Goal: Book appointment/travel/reservation

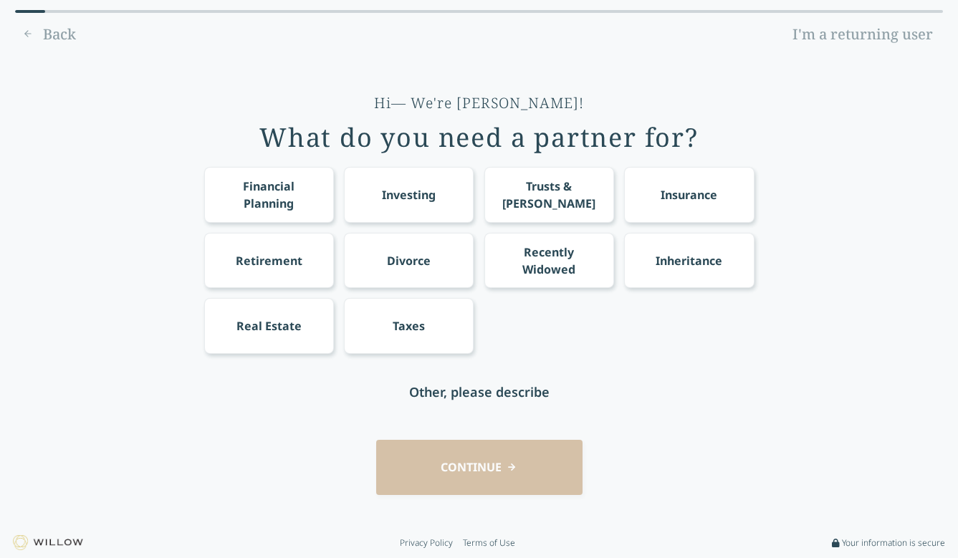
click at [276, 187] on div "Financial Planning" at bounding box center [268, 195] width 103 height 34
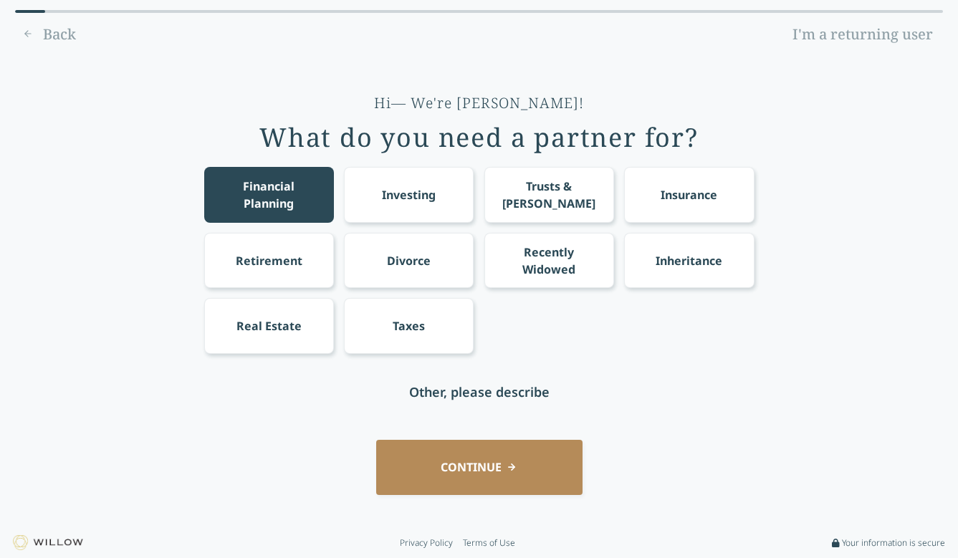
click at [434, 197] on div "Investing" at bounding box center [409, 194] width 54 height 17
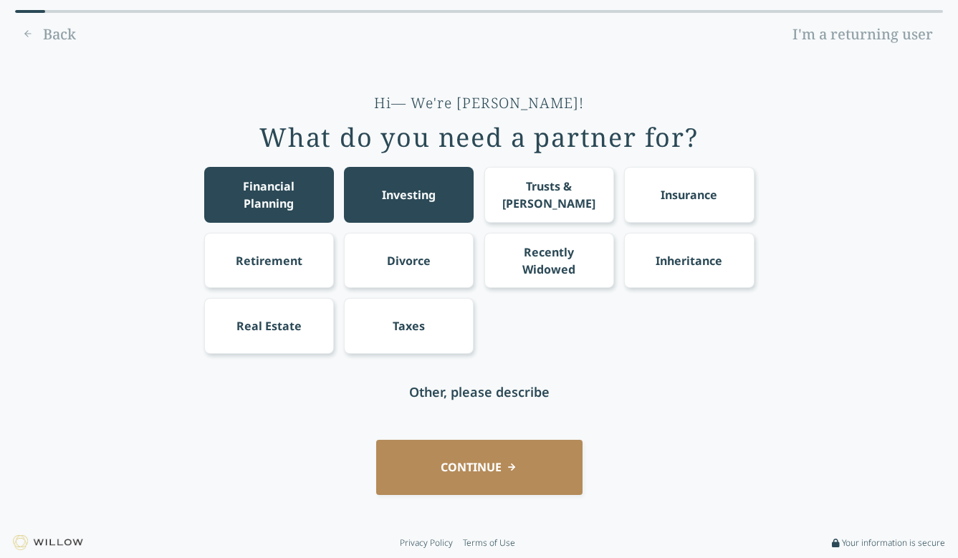
click at [428, 281] on div "Divorce" at bounding box center [409, 260] width 130 height 55
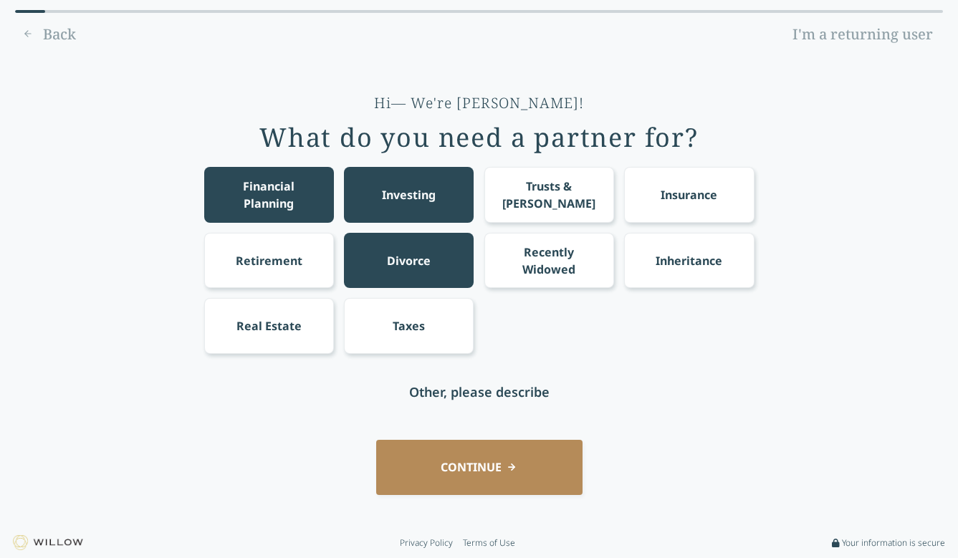
click at [406, 329] on div "Taxes" at bounding box center [408, 325] width 32 height 17
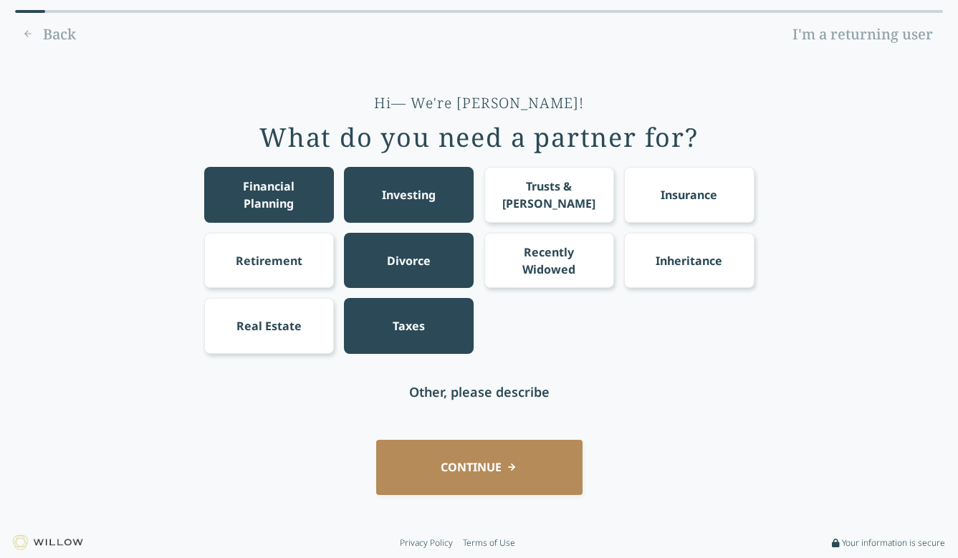
click at [694, 195] on div "Insurance" at bounding box center [688, 194] width 57 height 17
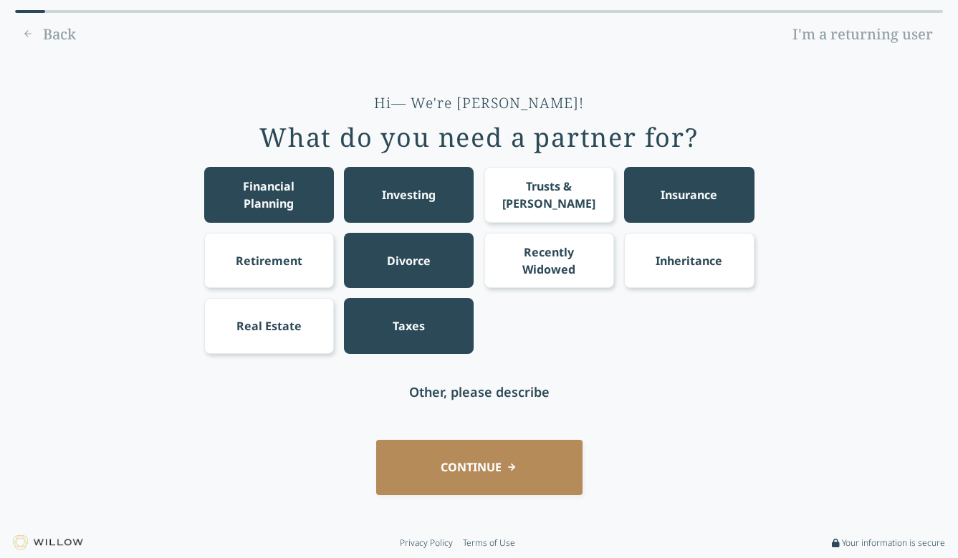
click at [468, 481] on button "CONTINUE" at bounding box center [479, 467] width 206 height 55
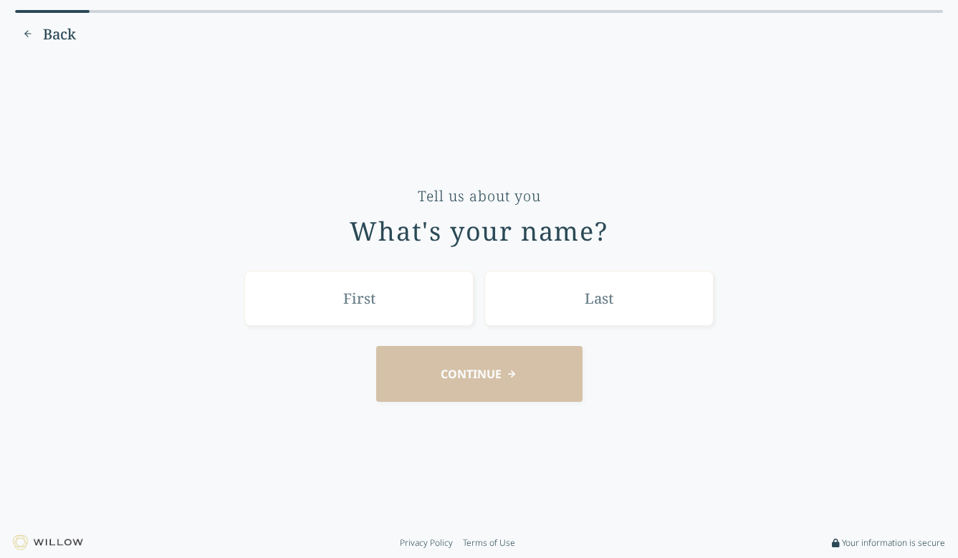
click at [388, 315] on input "text" at bounding box center [358, 298] width 229 height 55
type input "Chanel"
type input "[PERSON_NAME]"
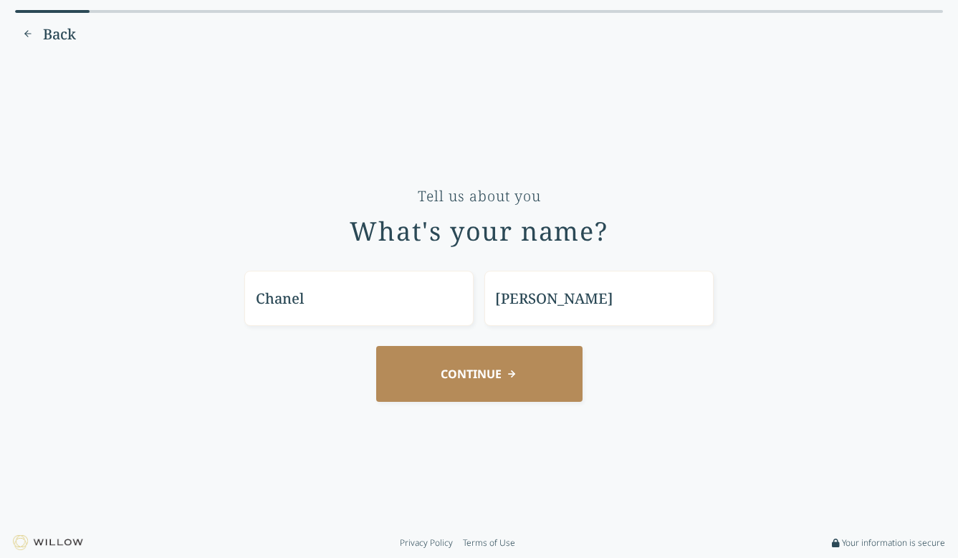
click at [498, 379] on button "CONTINUE" at bounding box center [479, 373] width 206 height 55
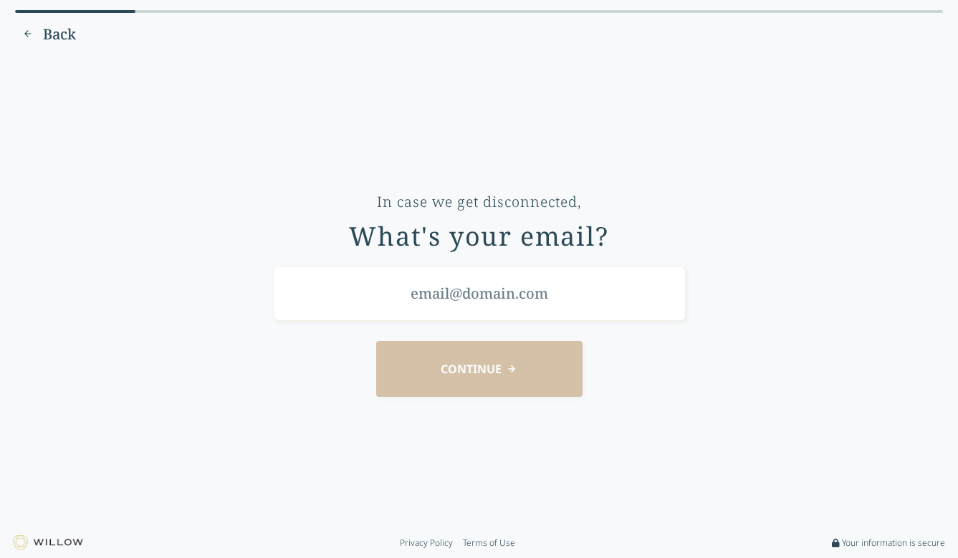
click at [488, 300] on input "email" at bounding box center [479, 293] width 413 height 55
type input "[EMAIL_ADDRESS][DOMAIN_NAME]"
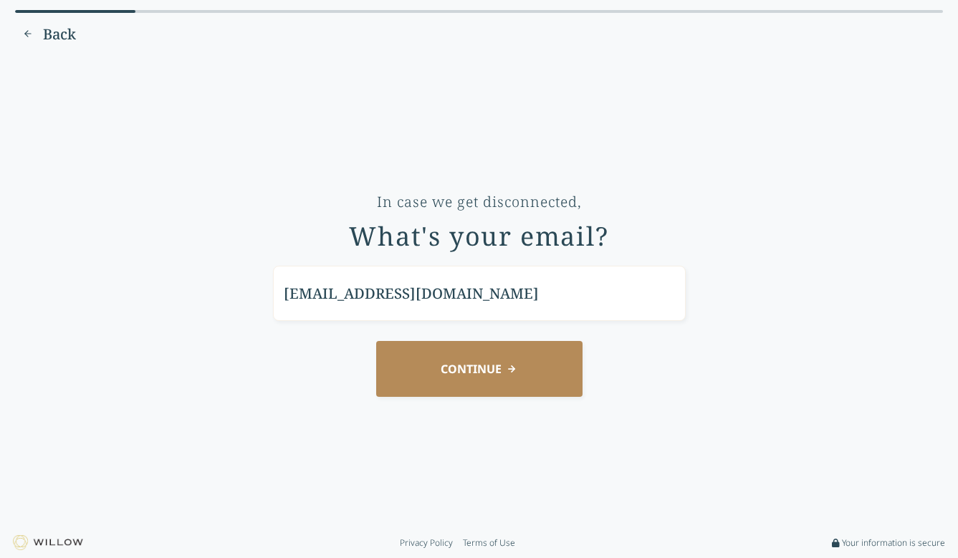
click at [491, 377] on button "CONTINUE" at bounding box center [479, 368] width 206 height 55
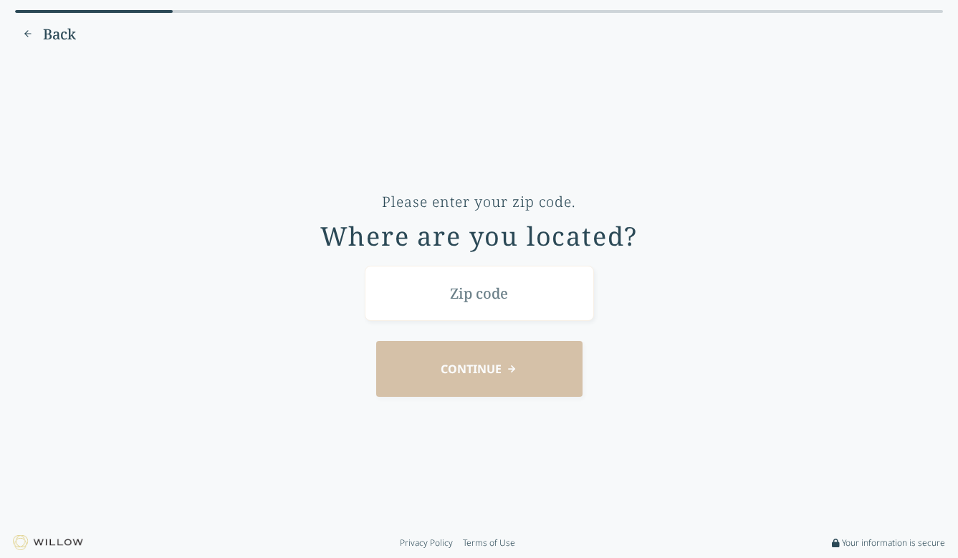
click at [483, 315] on input "text" at bounding box center [479, 293] width 229 height 55
type input "95608"
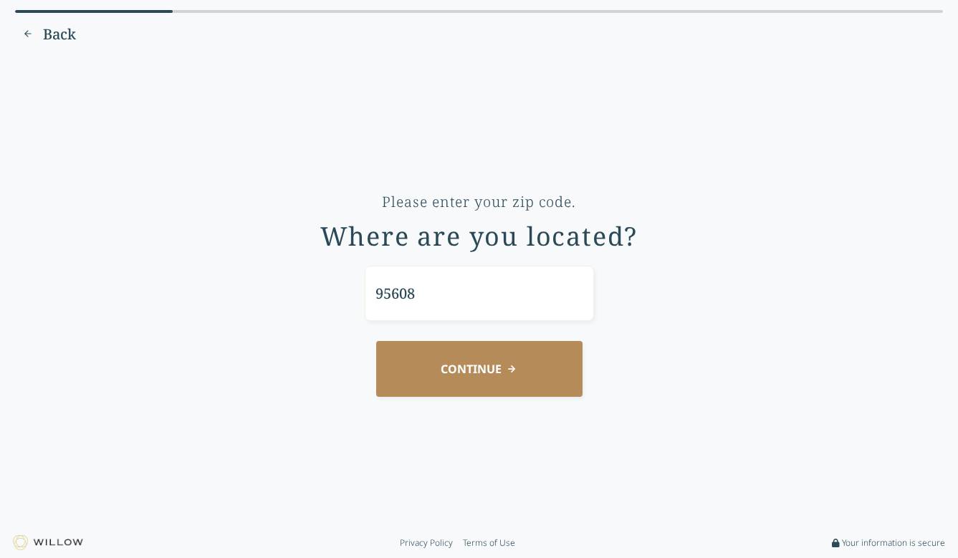
click at [487, 381] on button "CONTINUE" at bounding box center [479, 368] width 206 height 55
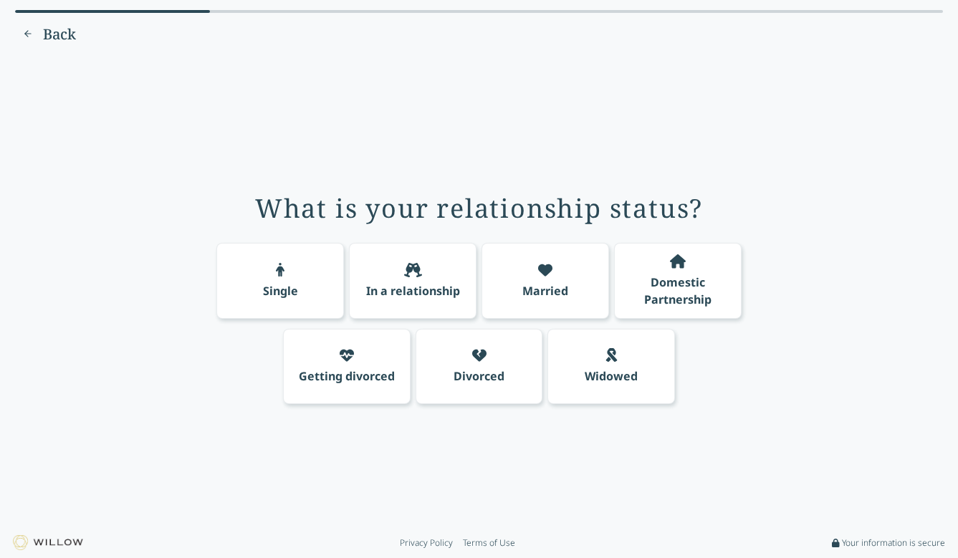
click at [337, 370] on div "Getting divorced" at bounding box center [347, 375] width 96 height 17
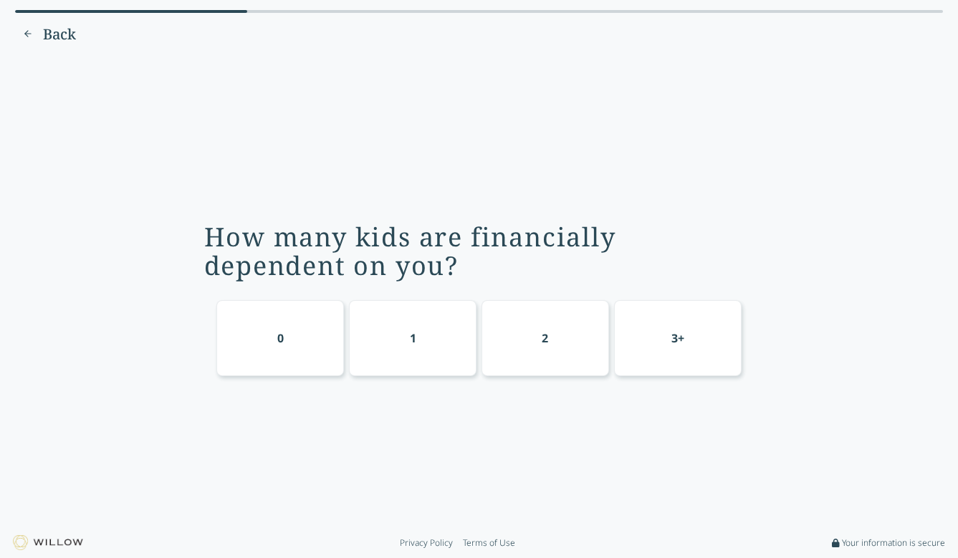
click at [309, 344] on div "0" at bounding box center [279, 338] width 127 height 76
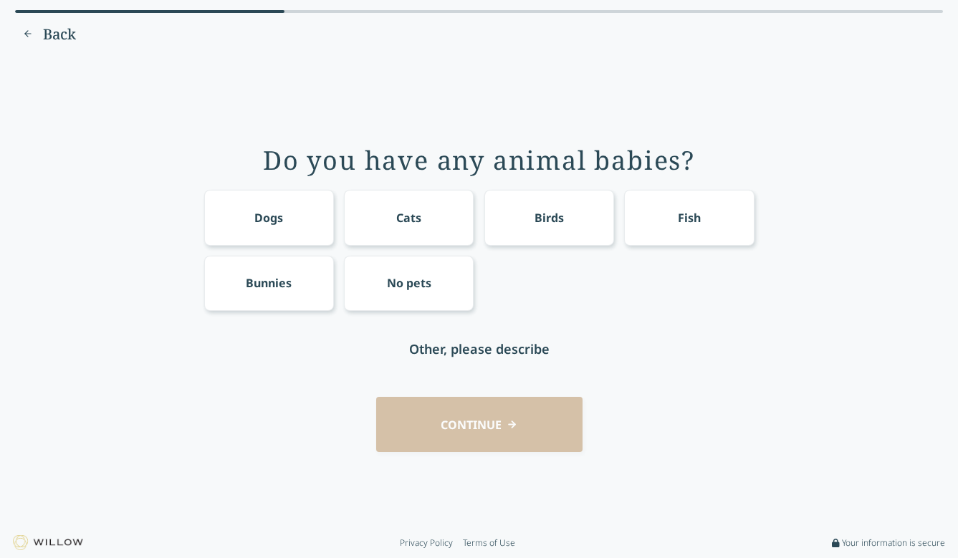
click at [434, 222] on div "Cats" at bounding box center [409, 217] width 130 height 55
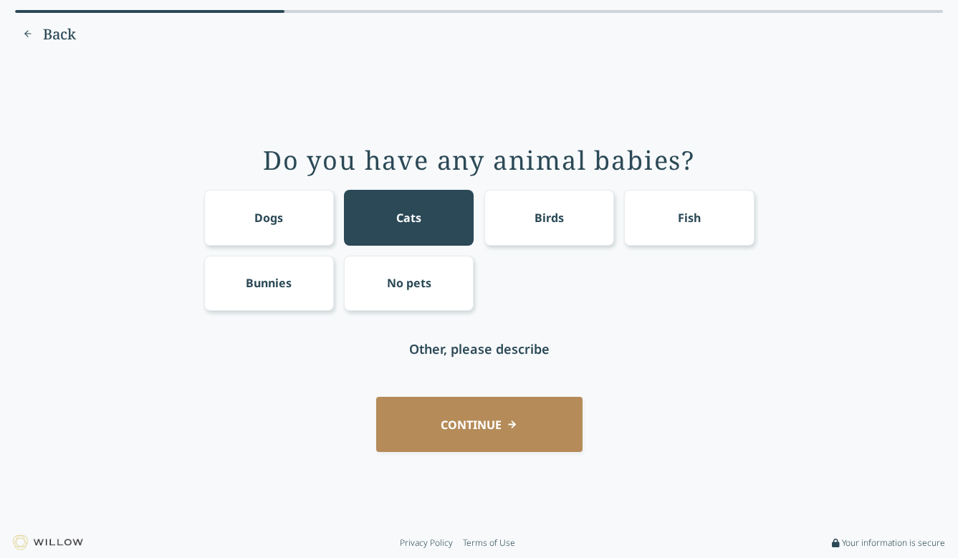
click at [489, 434] on button "CONTINUE" at bounding box center [479, 424] width 206 height 55
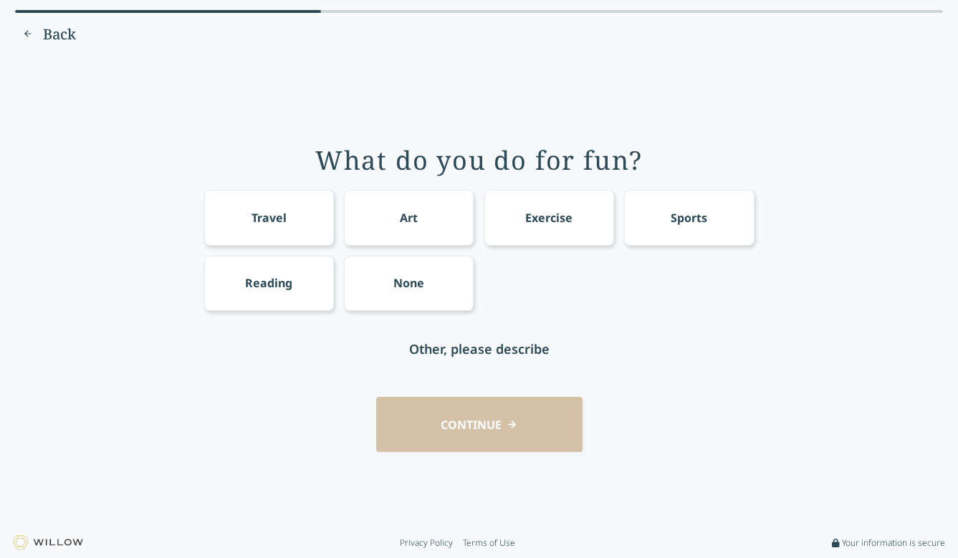
click at [398, 221] on div "Art" at bounding box center [409, 217] width 130 height 55
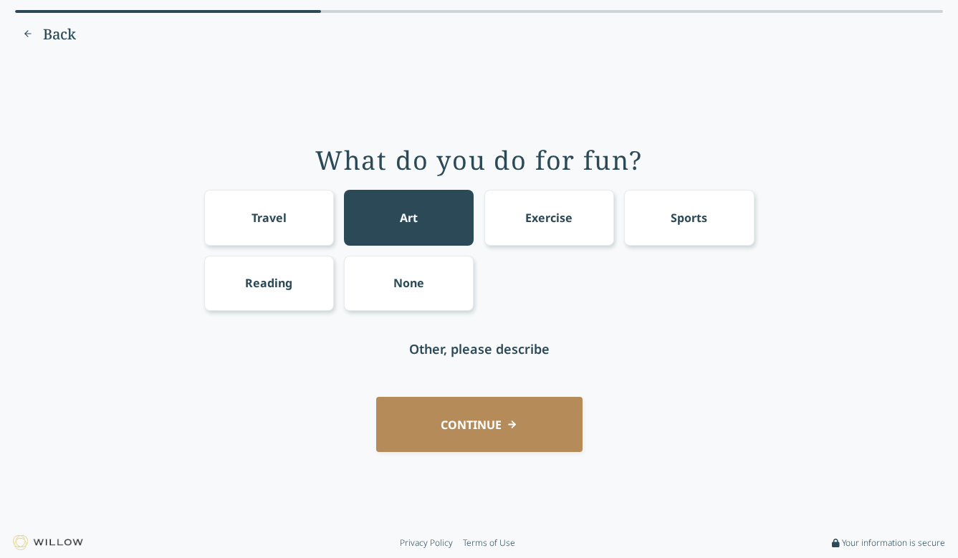
click at [288, 223] on div "Travel" at bounding box center [269, 217] width 130 height 55
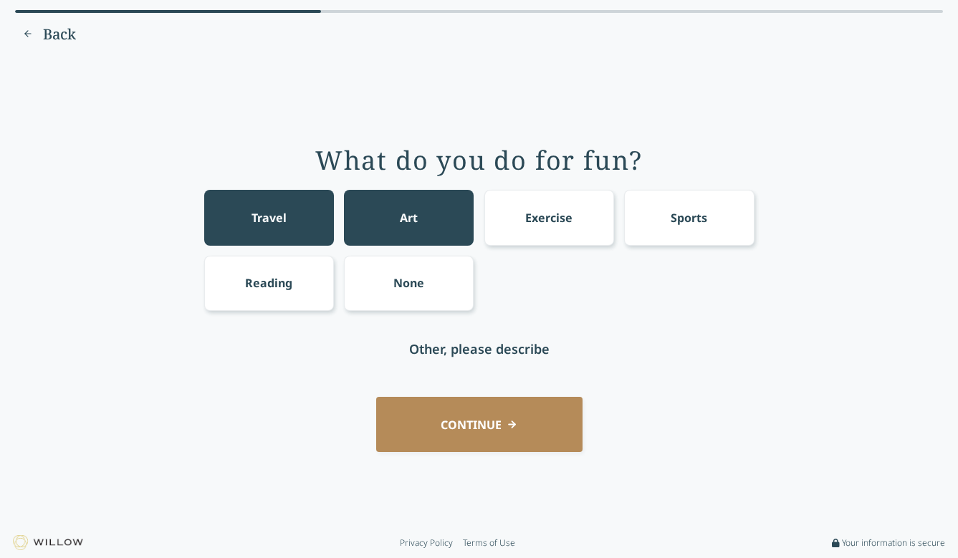
click at [501, 428] on button "CONTINUE" at bounding box center [479, 424] width 206 height 55
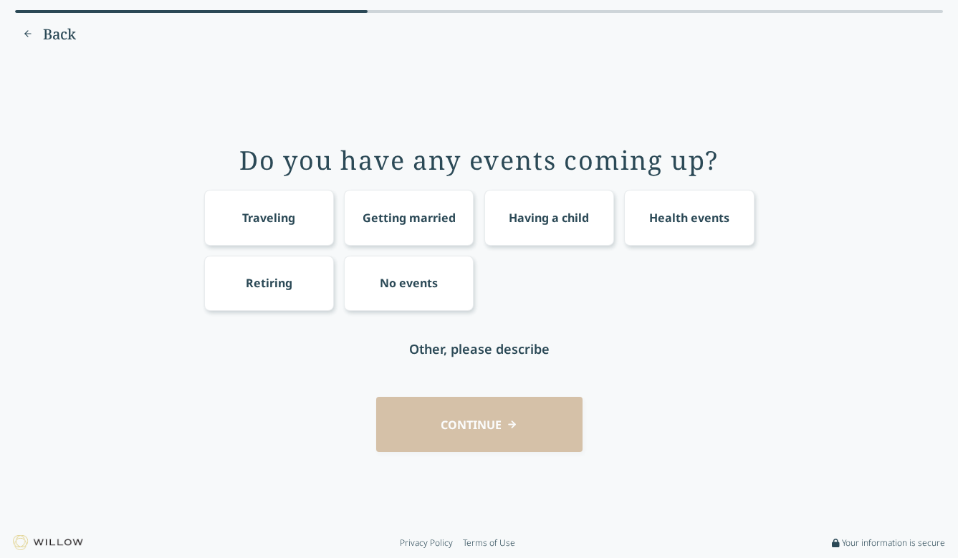
click at [397, 296] on div "No events" at bounding box center [409, 283] width 130 height 55
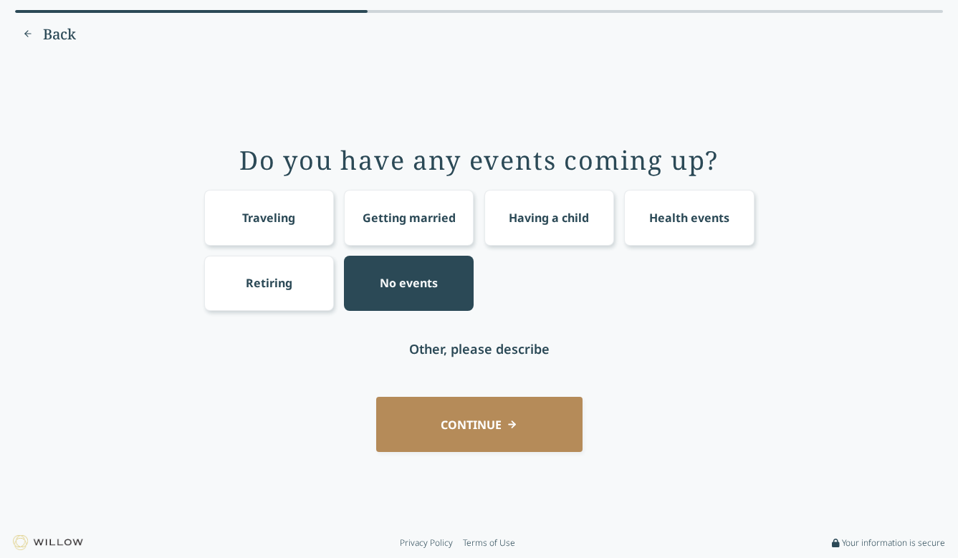
click at [491, 339] on div "Other, please describe" at bounding box center [479, 349] width 140 height 20
click at [491, 344] on input "text" at bounding box center [479, 348] width 229 height 55
type input "Art Show"
click at [488, 450] on button "CONTINUE" at bounding box center [479, 424] width 206 height 55
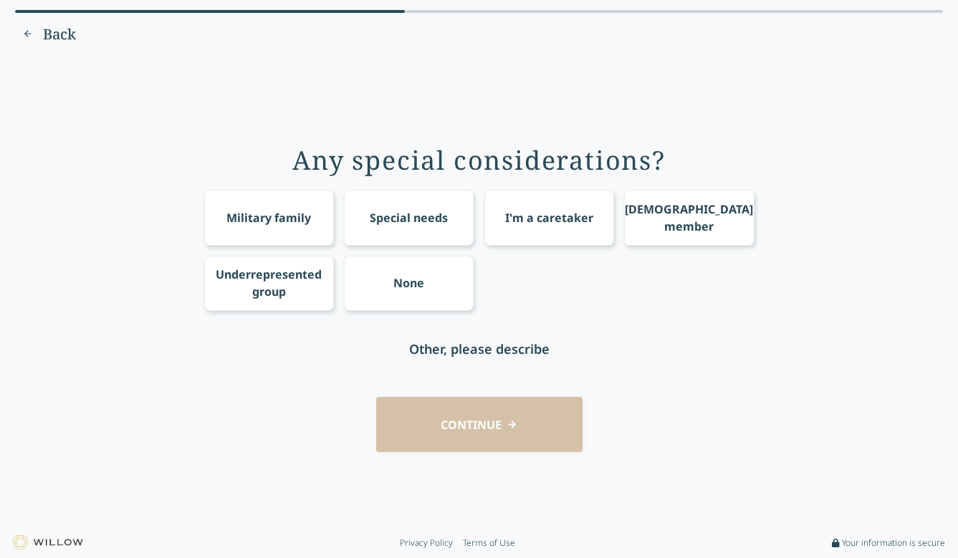
click at [423, 278] on div "None" at bounding box center [408, 282] width 31 height 17
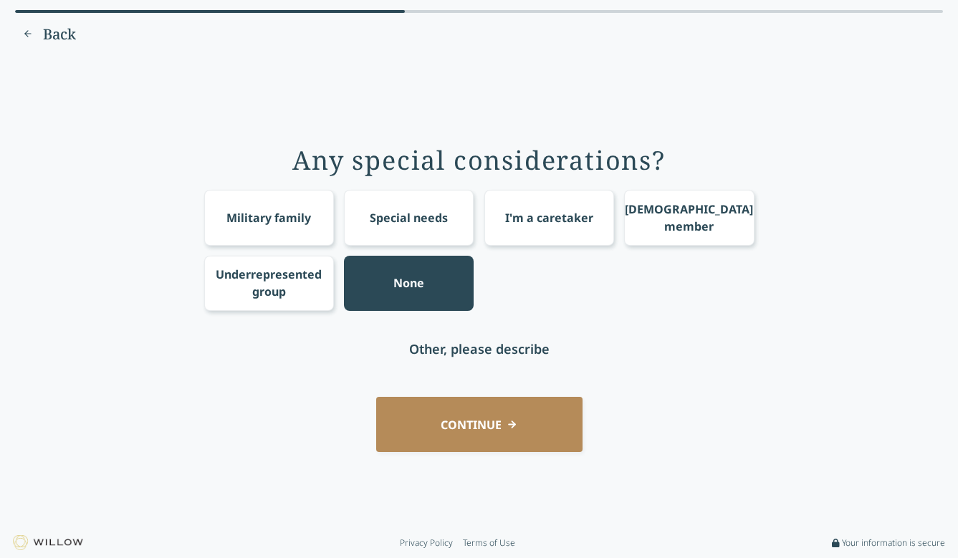
click at [511, 421] on button "CONTINUE" at bounding box center [479, 424] width 206 height 55
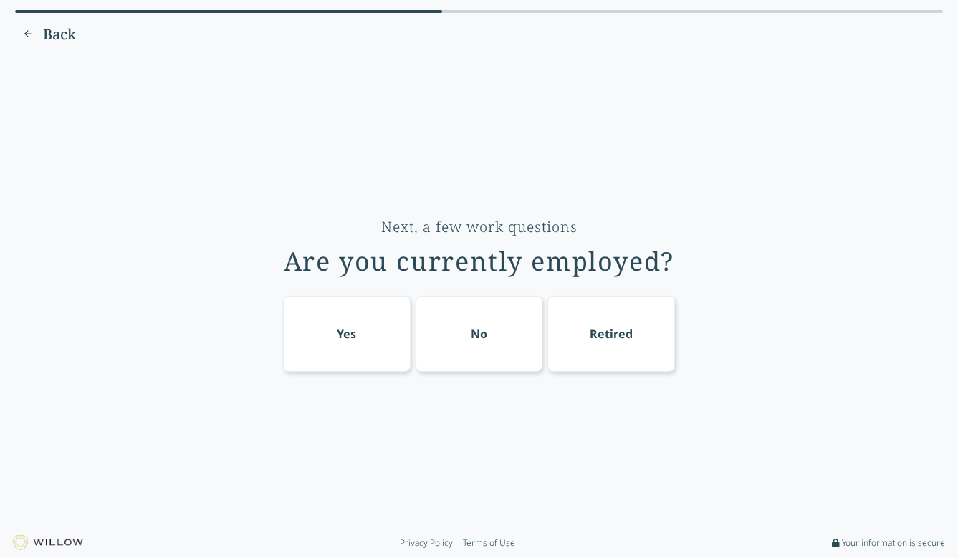
click at [498, 339] on div "No" at bounding box center [478, 334] width 127 height 76
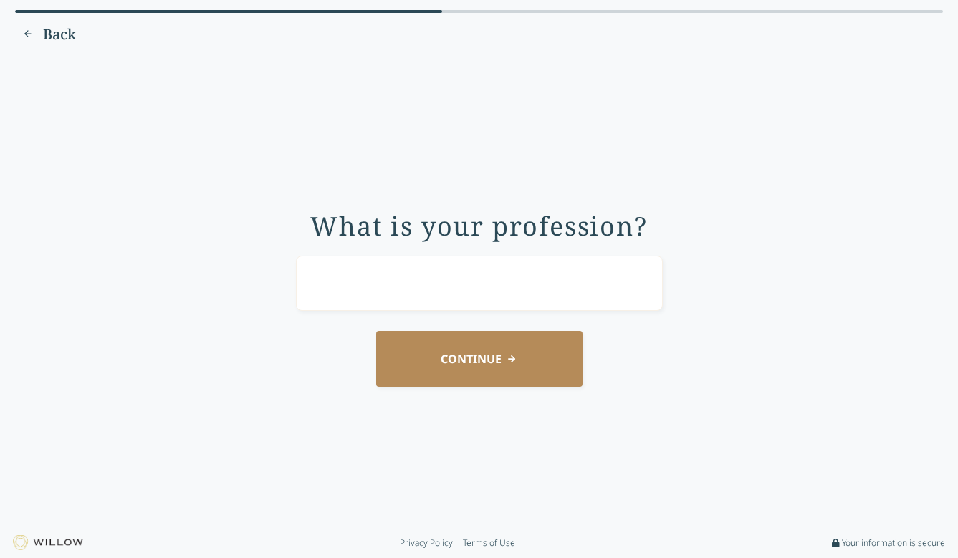
click at [474, 291] on input "text" at bounding box center [479, 283] width 367 height 55
type input "Artist"
click at [488, 362] on button "CONTINUE" at bounding box center [479, 358] width 206 height 55
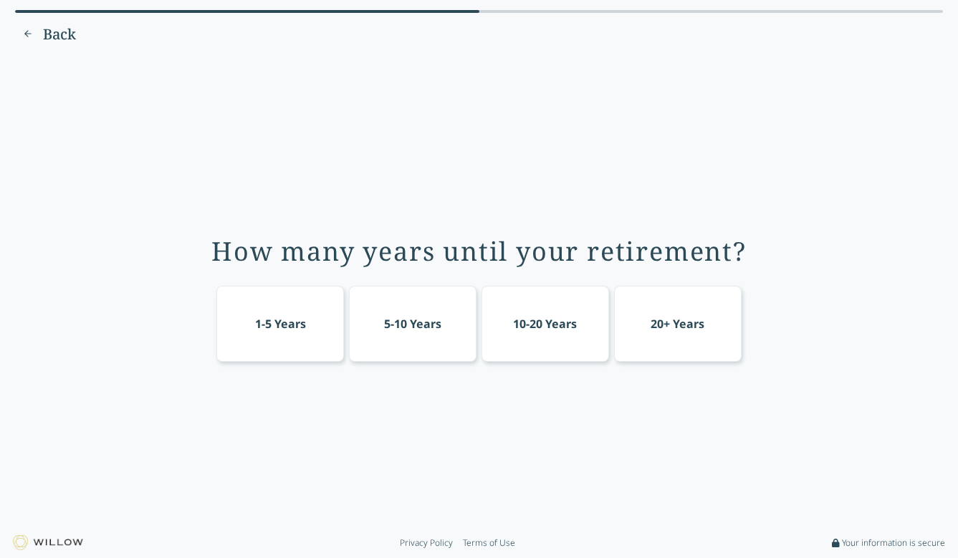
click at [643, 318] on div "20+ Years" at bounding box center [677, 324] width 127 height 76
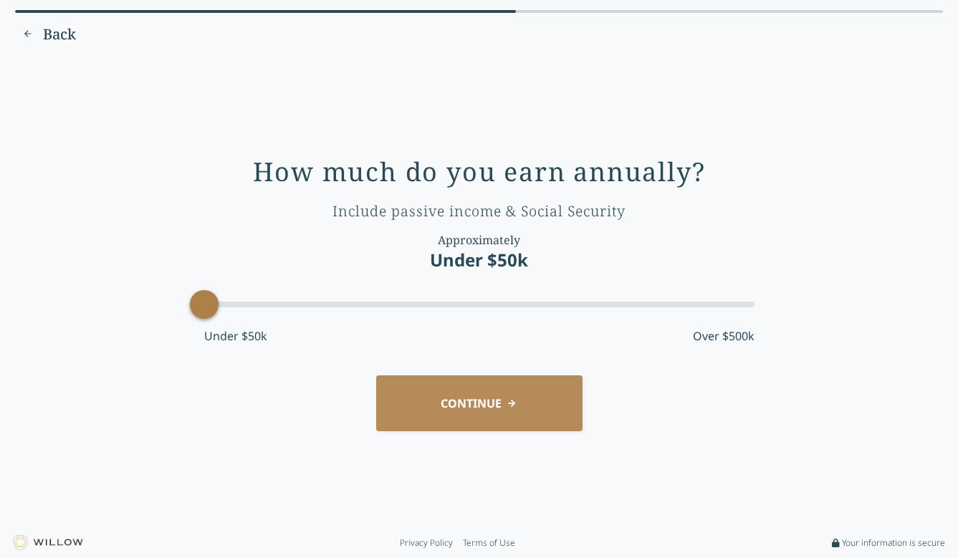
drag, startPoint x: 327, startPoint y: 308, endPoint x: 206, endPoint y: 302, distance: 120.5
click at [206, 302] on div "Accessibility label" at bounding box center [204, 304] width 29 height 29
click at [473, 404] on button "CONTINUE" at bounding box center [479, 402] width 206 height 55
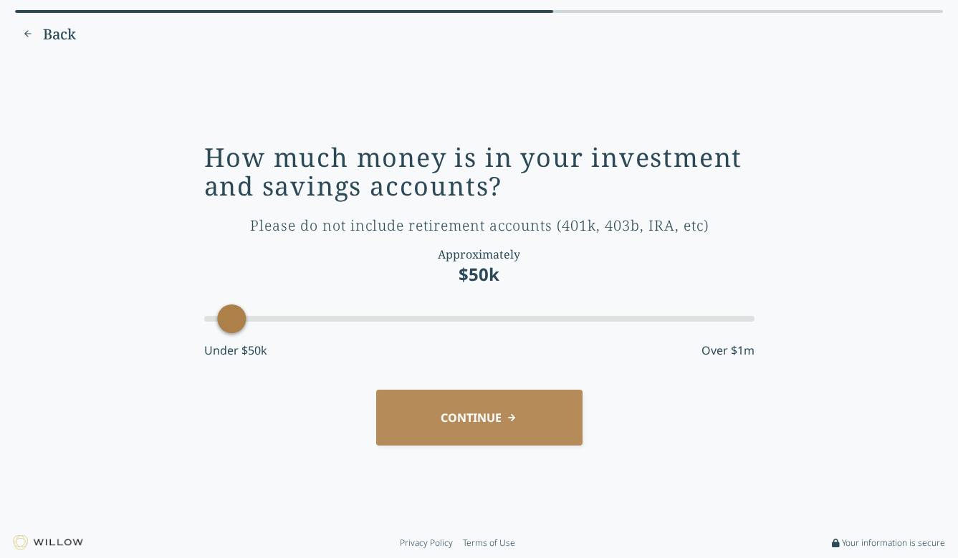
drag, startPoint x: 260, startPoint y: 324, endPoint x: 241, endPoint y: 324, distance: 19.4
click at [241, 324] on div "Accessibility label" at bounding box center [231, 318] width 29 height 29
drag, startPoint x: 230, startPoint y: 326, endPoint x: 208, endPoint y: 325, distance: 22.2
click at [208, 325] on div "Accessibility label" at bounding box center [204, 318] width 29 height 29
click at [481, 429] on button "CONTINUE" at bounding box center [479, 417] width 206 height 55
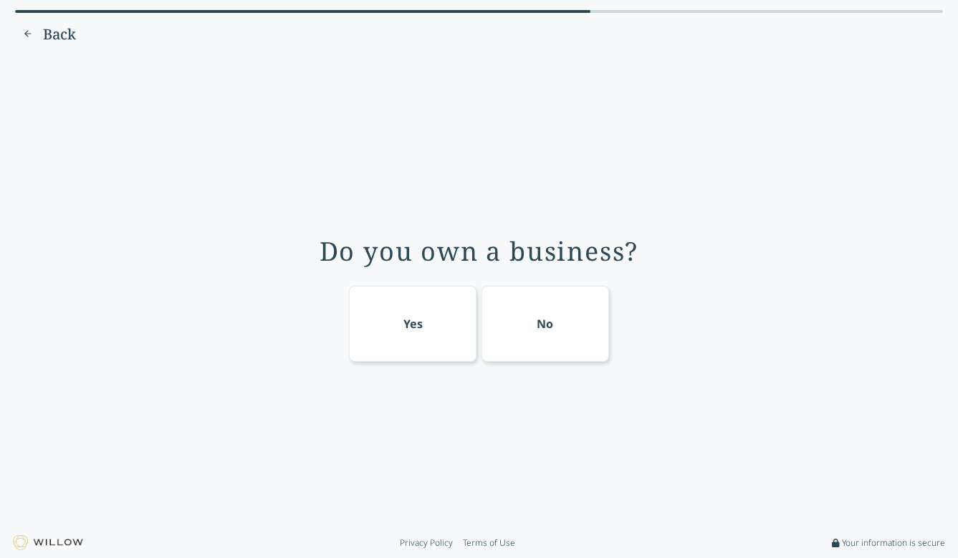
click at [533, 324] on div "No" at bounding box center [544, 324] width 127 height 76
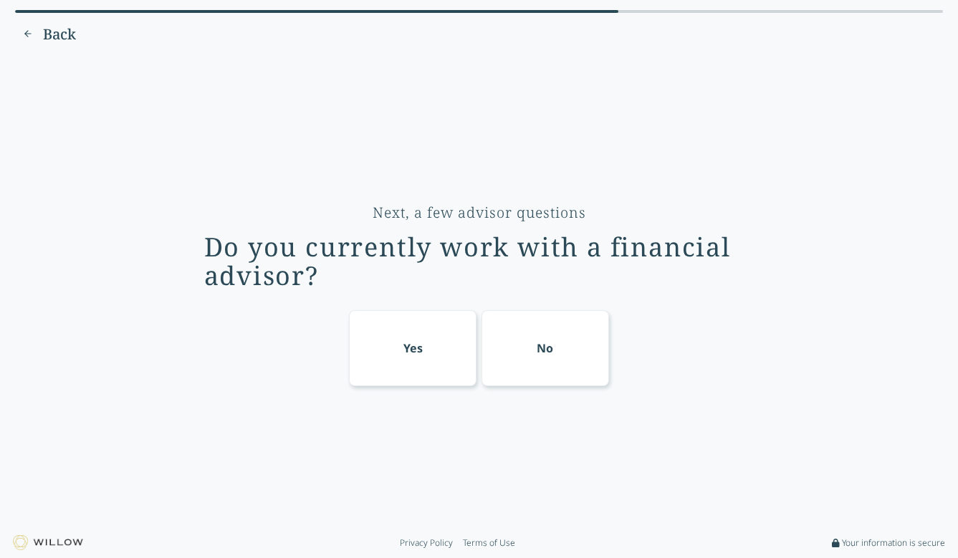
click at [516, 345] on div "No" at bounding box center [544, 348] width 127 height 76
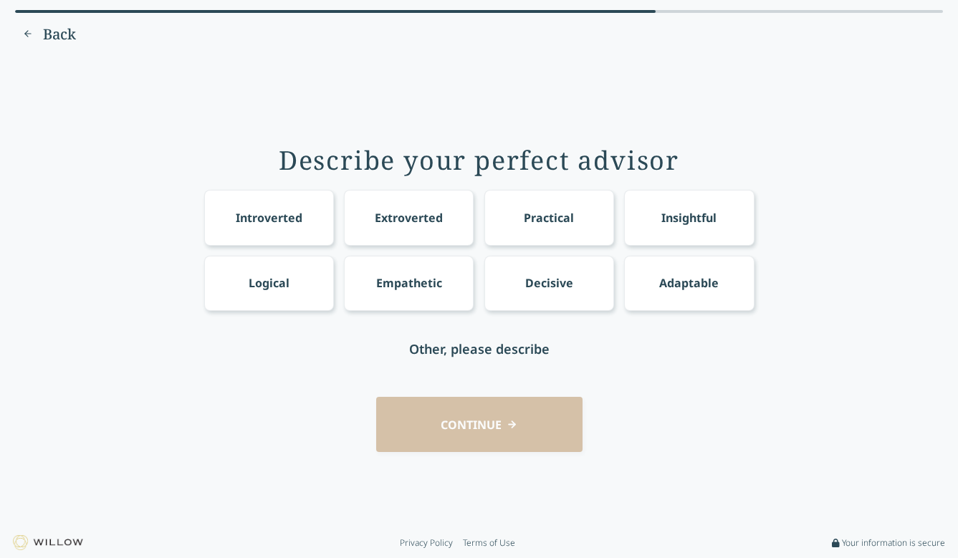
click at [395, 293] on div "Empathetic" at bounding box center [409, 283] width 130 height 55
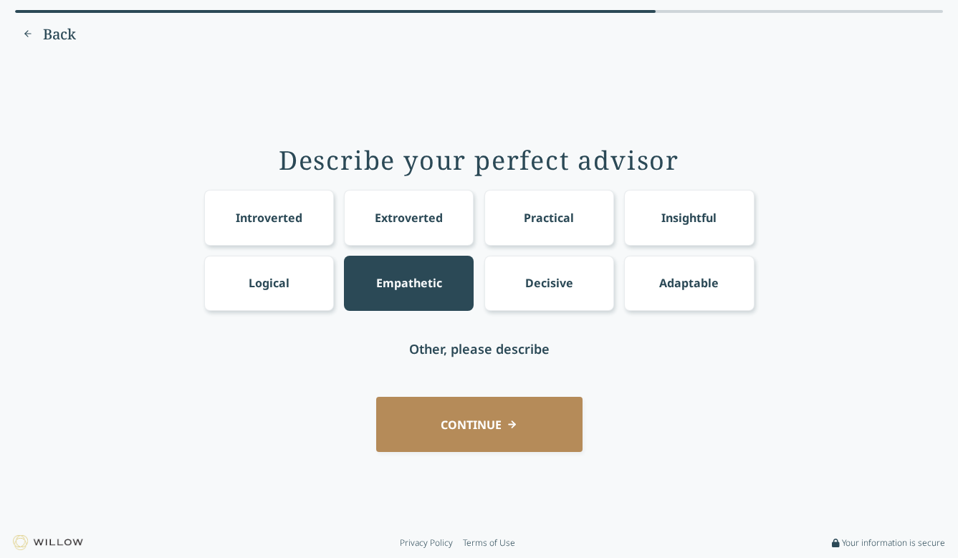
click at [548, 217] on div "Practical" at bounding box center [549, 217] width 50 height 17
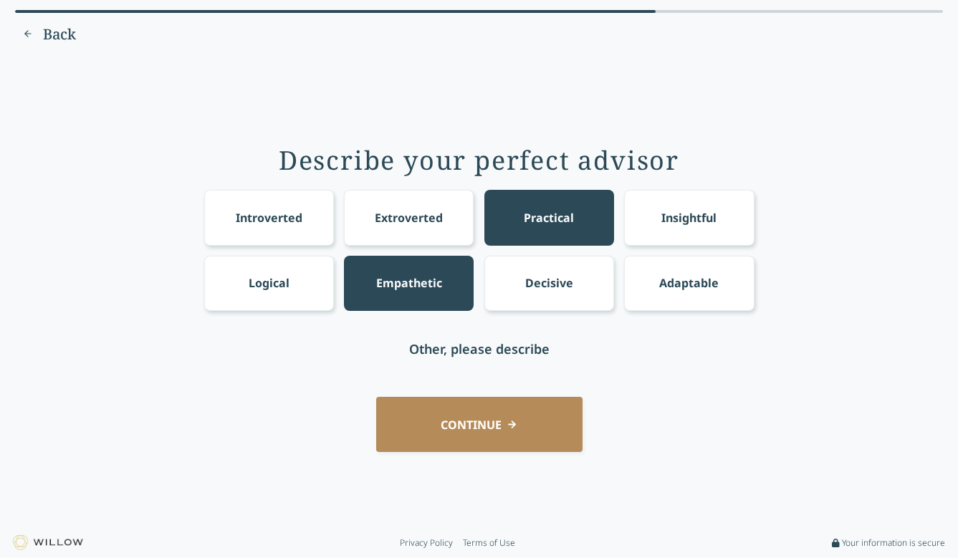
click at [554, 278] on div "Decisive" at bounding box center [549, 282] width 48 height 17
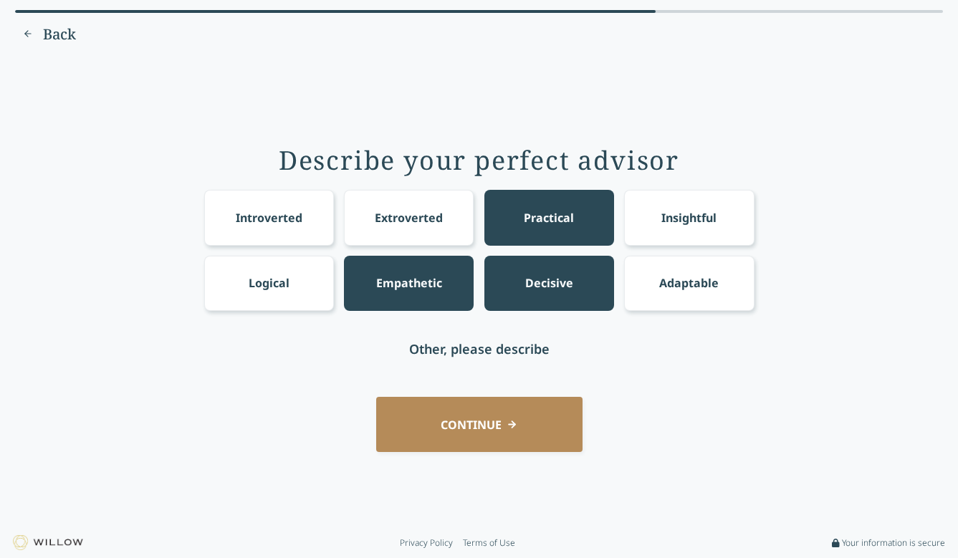
click at [692, 218] on div "Insightful" at bounding box center [688, 217] width 55 height 17
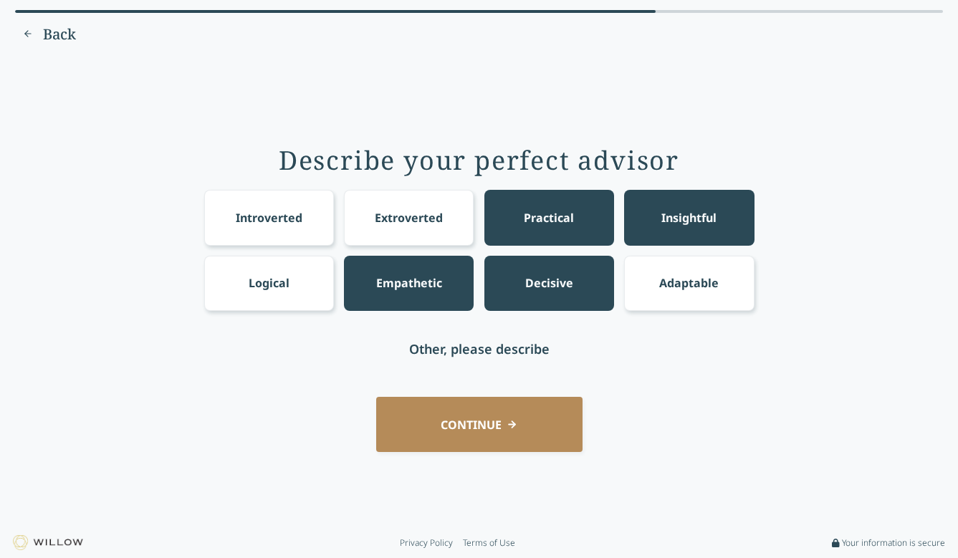
click at [685, 297] on div "Adaptable" at bounding box center [689, 283] width 130 height 55
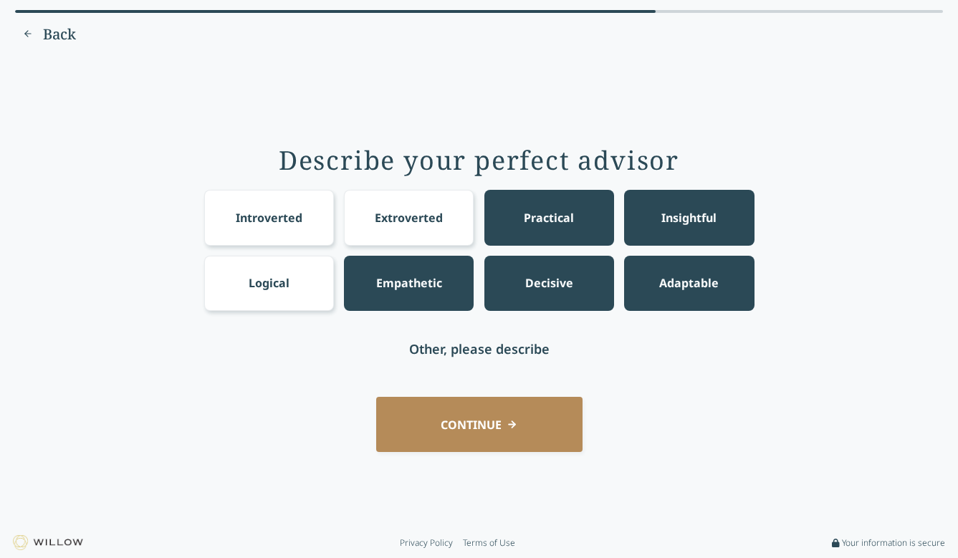
click at [463, 434] on button "CONTINUE" at bounding box center [479, 424] width 206 height 55
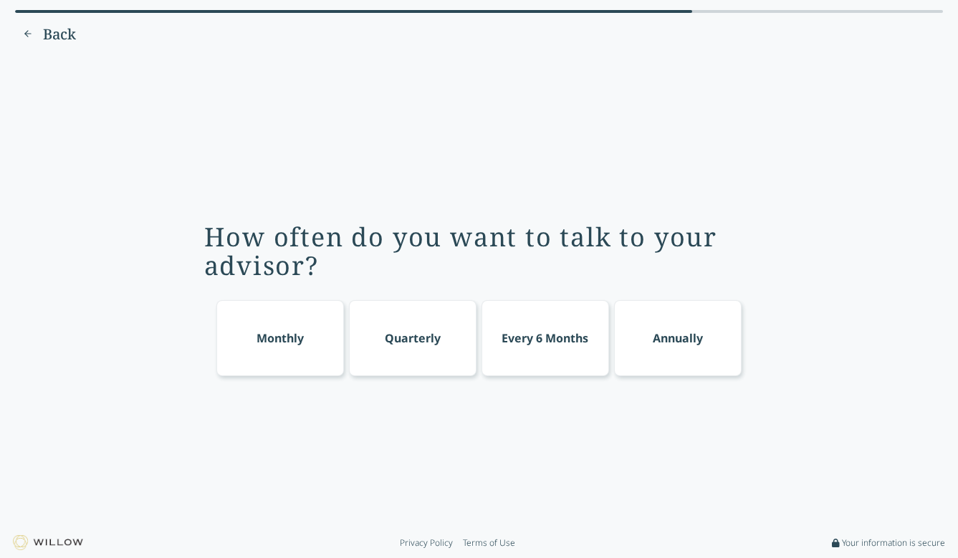
click at [293, 345] on div "Monthly" at bounding box center [279, 337] width 47 height 17
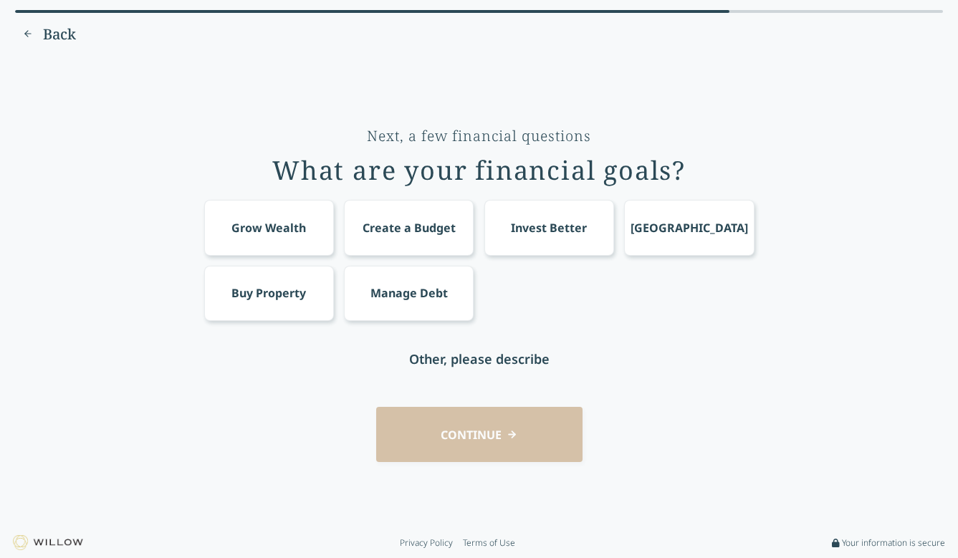
click at [284, 226] on div "Grow Wealth" at bounding box center [268, 227] width 74 height 17
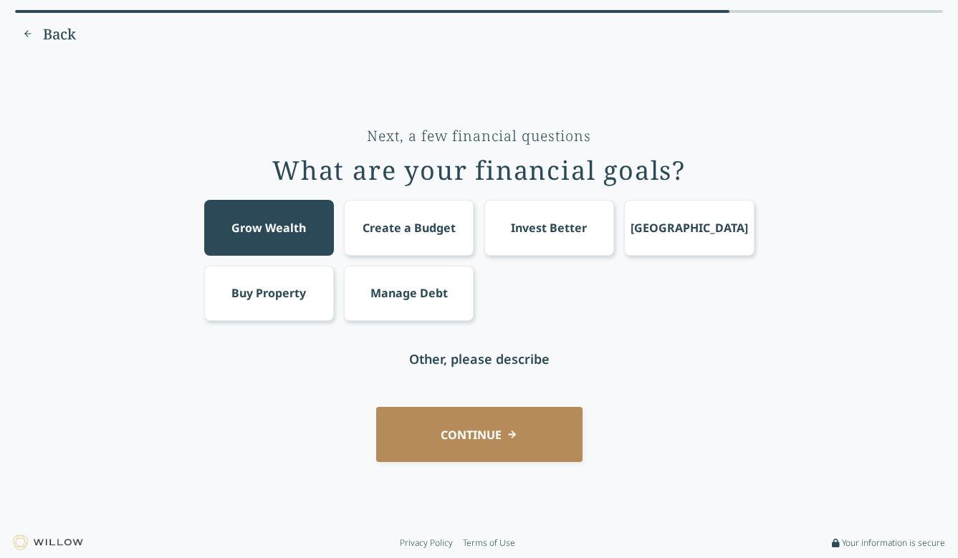
click at [412, 231] on div "Create a Budget" at bounding box center [408, 227] width 93 height 17
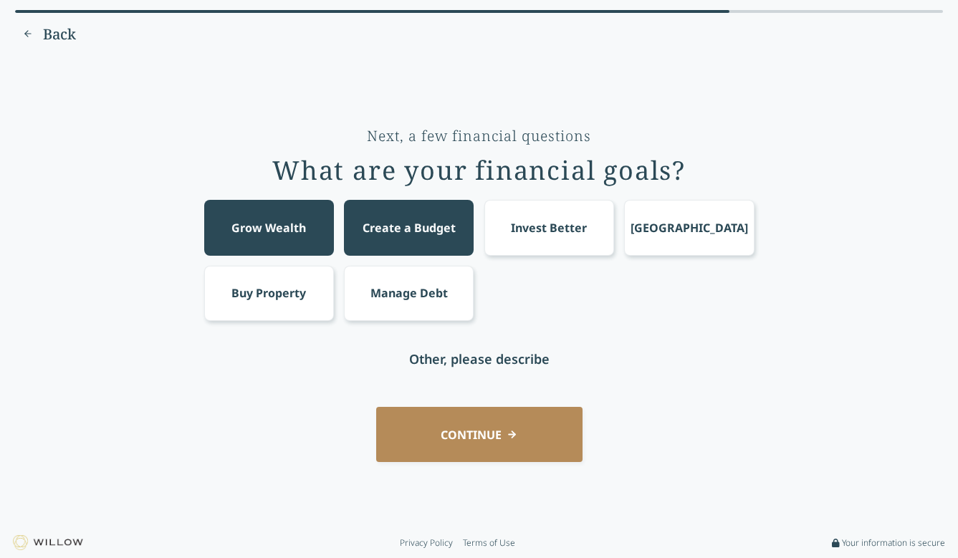
click at [553, 227] on div "Invest Better" at bounding box center [549, 227] width 76 height 17
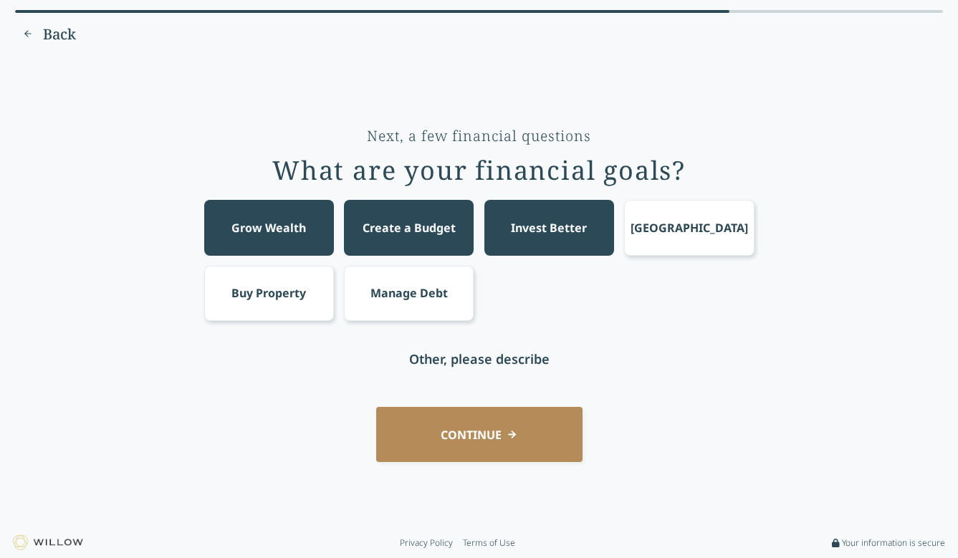
click at [407, 281] on div "Manage Debt" at bounding box center [409, 293] width 130 height 55
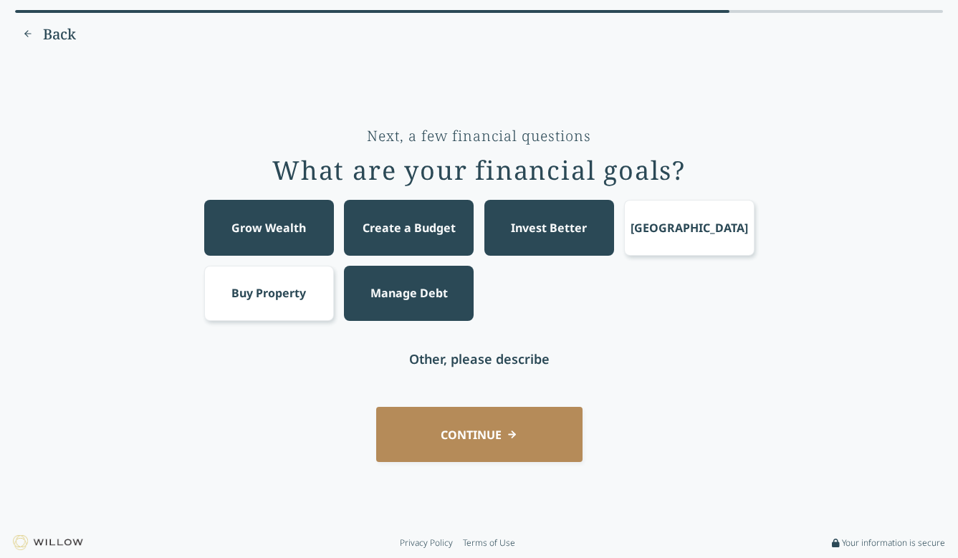
click at [485, 443] on button "CONTINUE" at bounding box center [479, 434] width 206 height 55
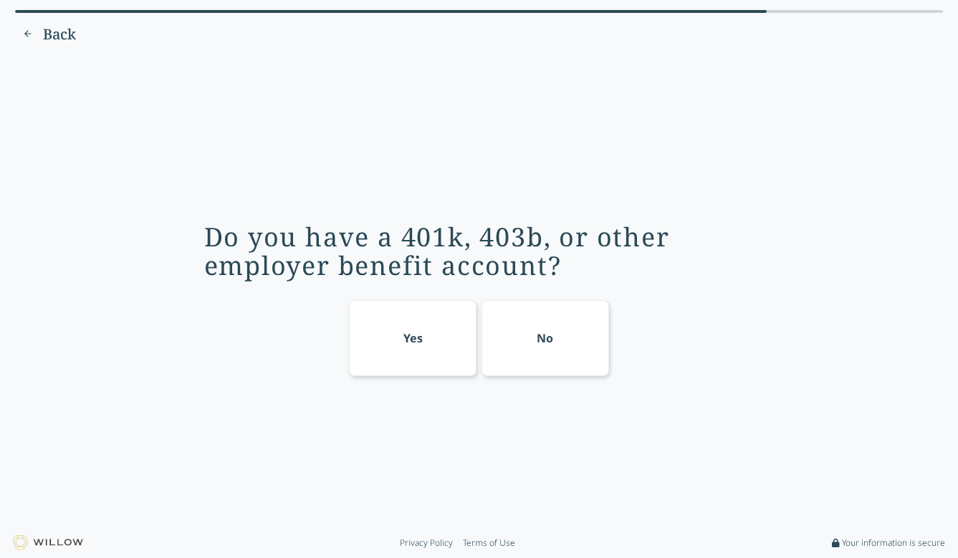
click at [551, 346] on div "No" at bounding box center [544, 337] width 16 height 17
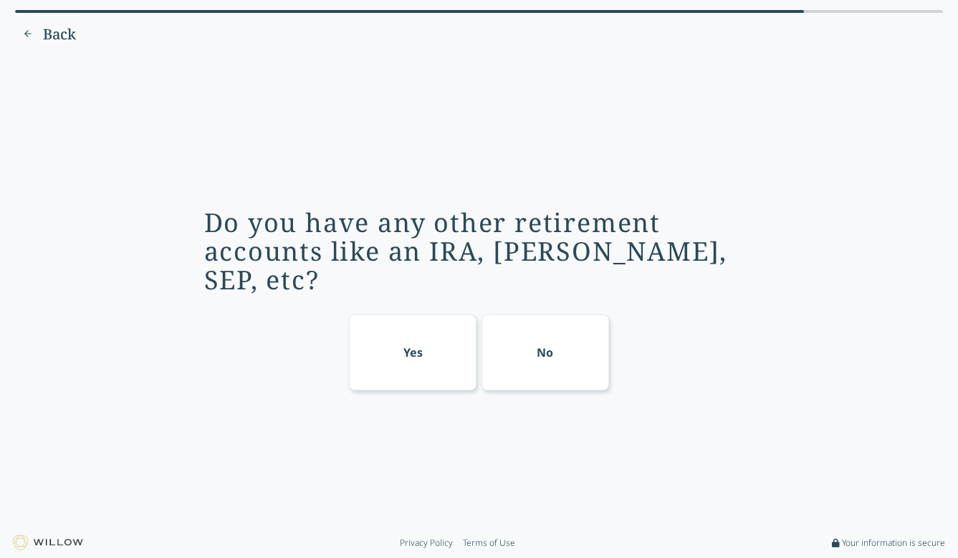
click at [555, 346] on div "No" at bounding box center [544, 352] width 127 height 76
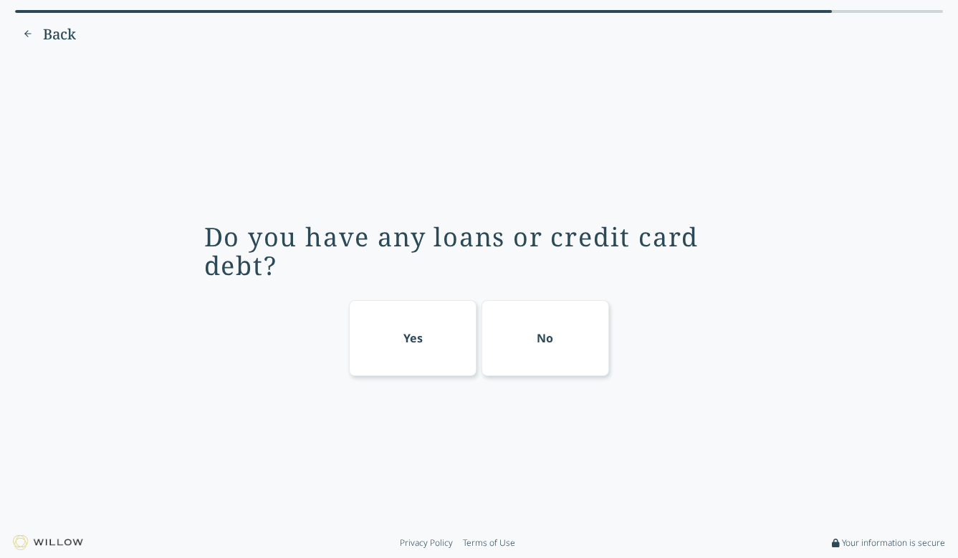
click at [448, 334] on div "Yes" at bounding box center [412, 338] width 127 height 76
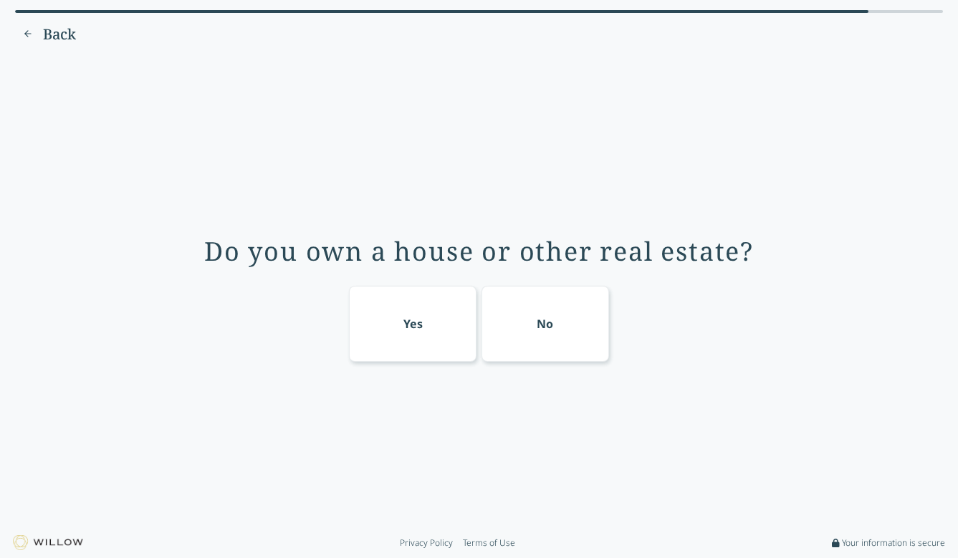
click at [534, 348] on div "No" at bounding box center [544, 324] width 127 height 76
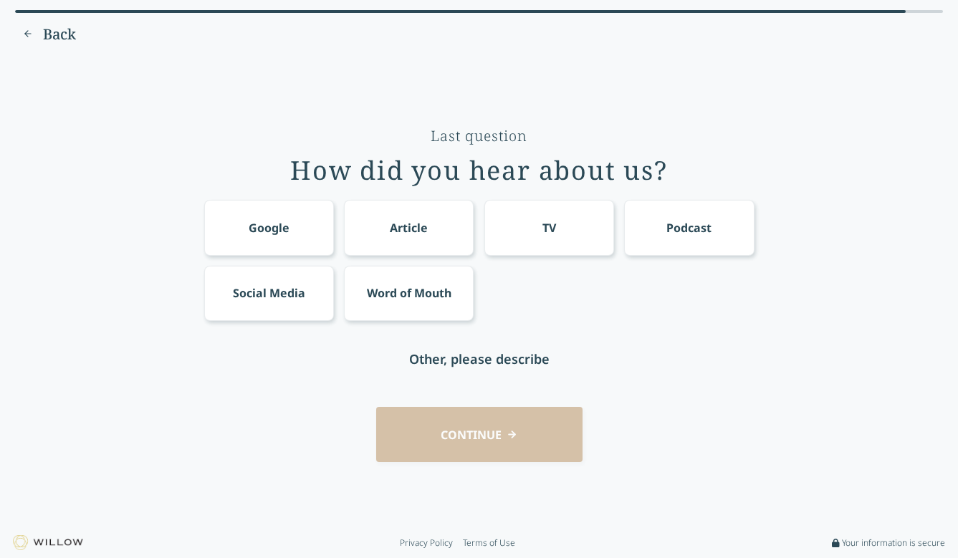
click at [304, 228] on div "Google" at bounding box center [269, 227] width 130 height 55
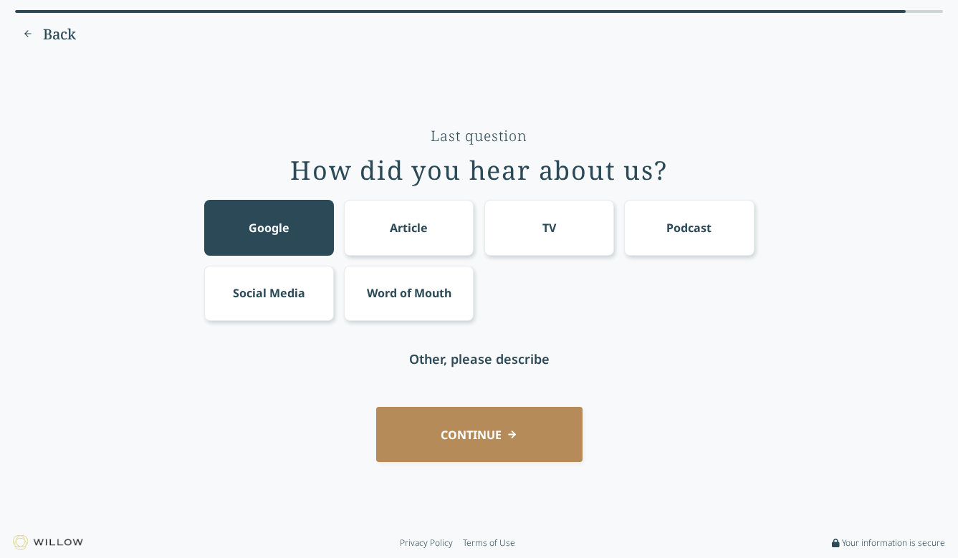
click at [478, 435] on button "CONTINUE" at bounding box center [479, 434] width 206 height 55
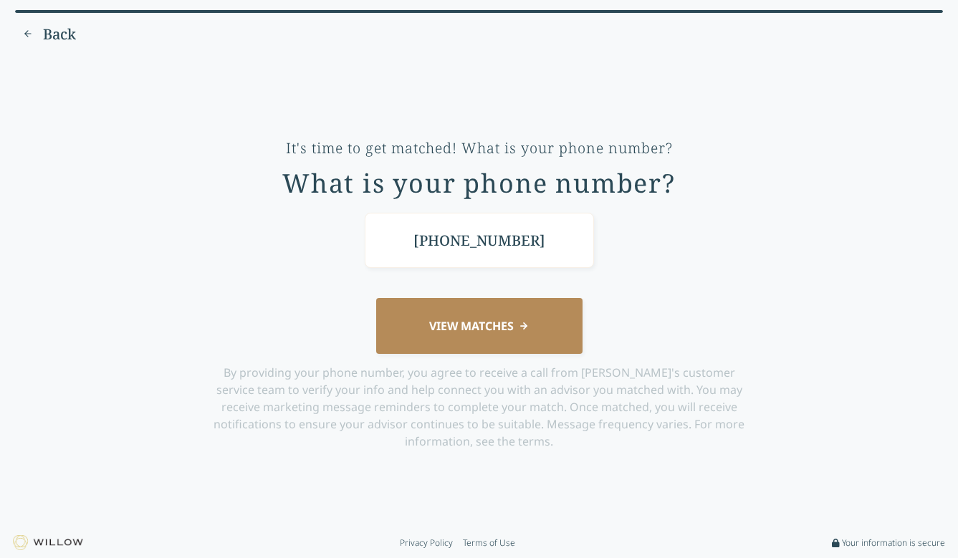
type input "[PHONE_NUMBER]"
click at [499, 340] on button "VIEW MATCHES" at bounding box center [479, 325] width 206 height 55
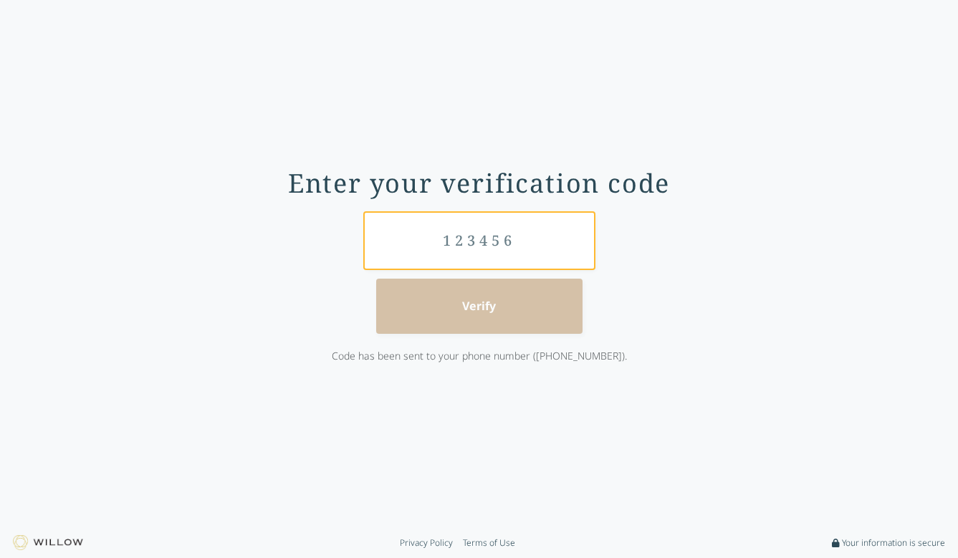
click at [483, 240] on input "text" at bounding box center [479, 240] width 229 height 55
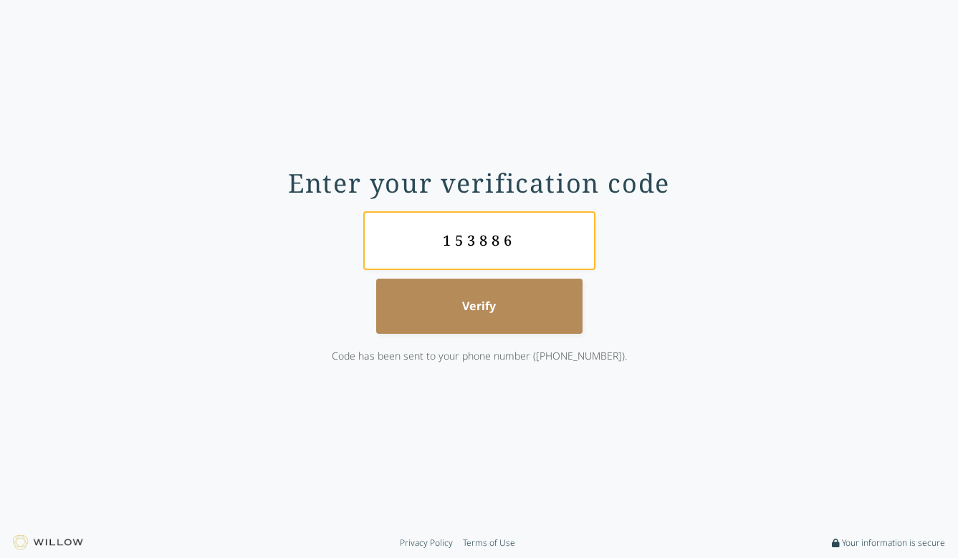
type input "153886"
click at [510, 299] on button "Verify" at bounding box center [479, 306] width 206 height 55
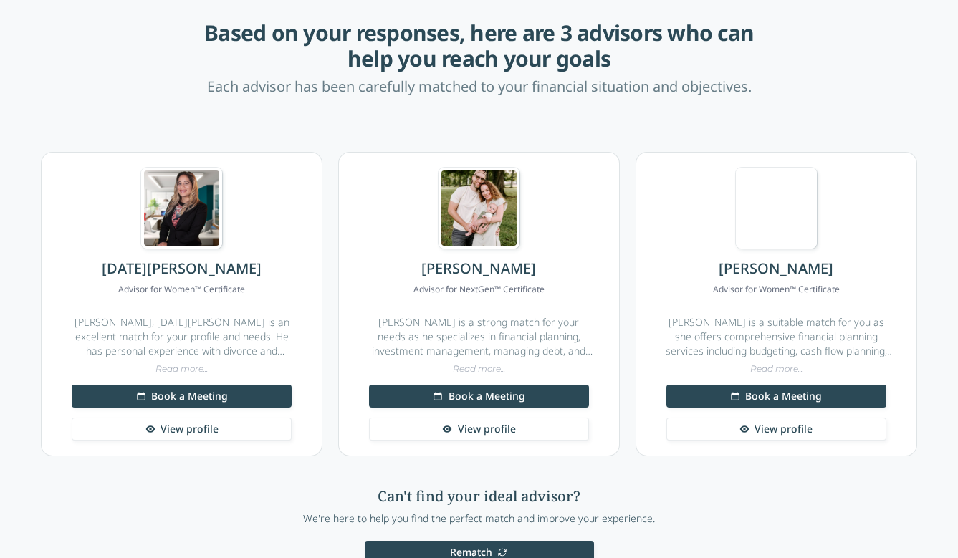
scroll to position [82, 0]
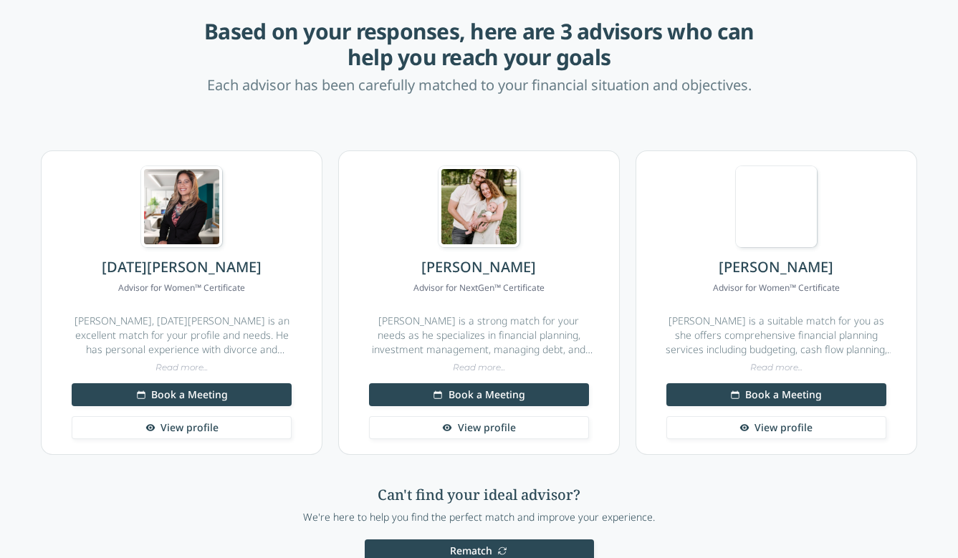
click at [177, 367] on div "Read more..." at bounding box center [182, 367] width 271 height 11
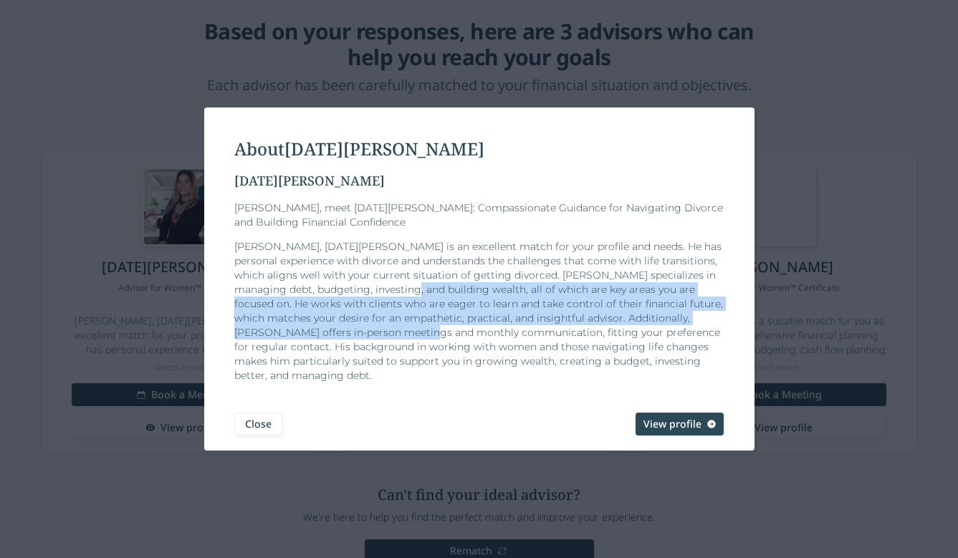
drag, startPoint x: 347, startPoint y: 297, endPoint x: 380, endPoint y: 345, distance: 58.2
click at [379, 344] on p "[PERSON_NAME], [DATE][PERSON_NAME] is an excellent match for your profile and n…" at bounding box center [479, 310] width 490 height 143
click at [383, 346] on p "[PERSON_NAME], [DATE][PERSON_NAME] is an excellent match for your profile and n…" at bounding box center [479, 310] width 490 height 143
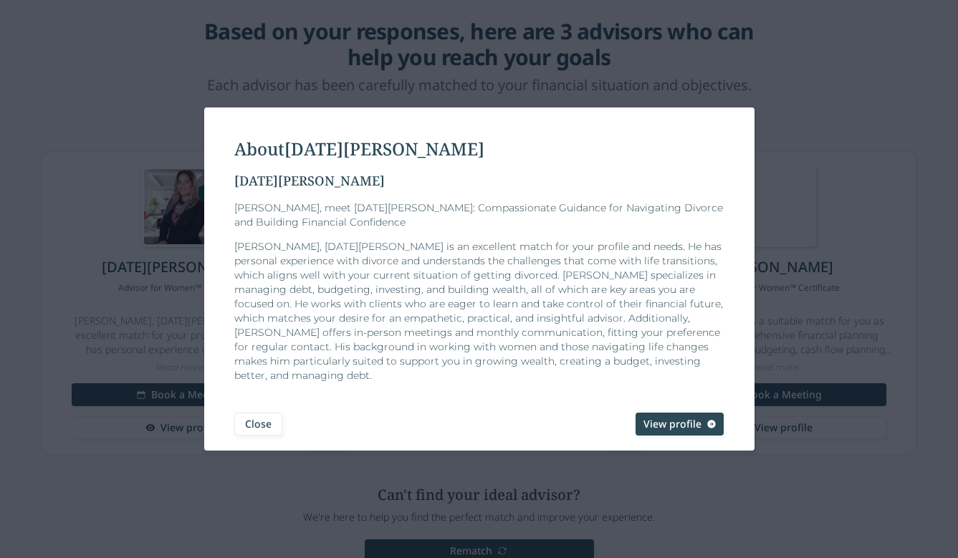
click at [647, 418] on span "View profile" at bounding box center [672, 424] width 58 height 14
click at [259, 419] on button "Close" at bounding box center [258, 424] width 48 height 23
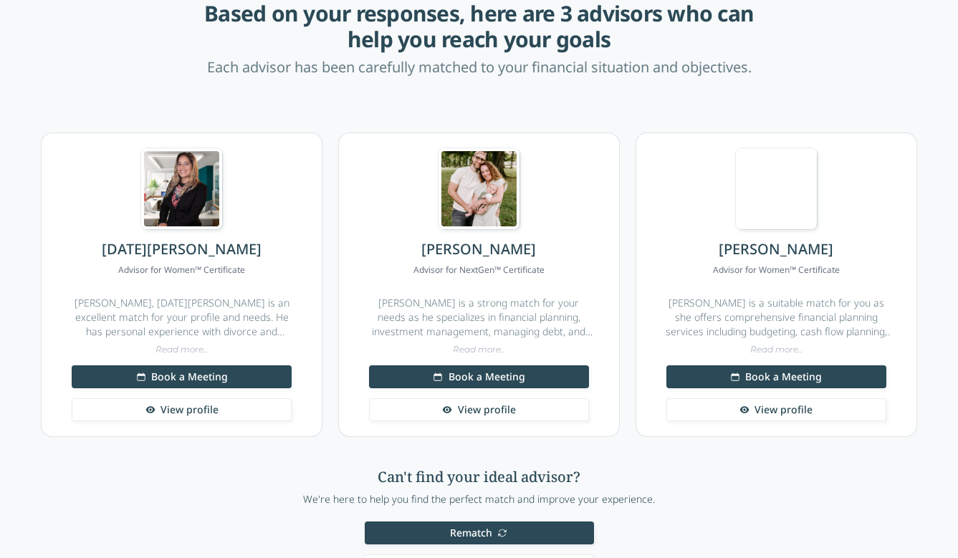
scroll to position [102, 0]
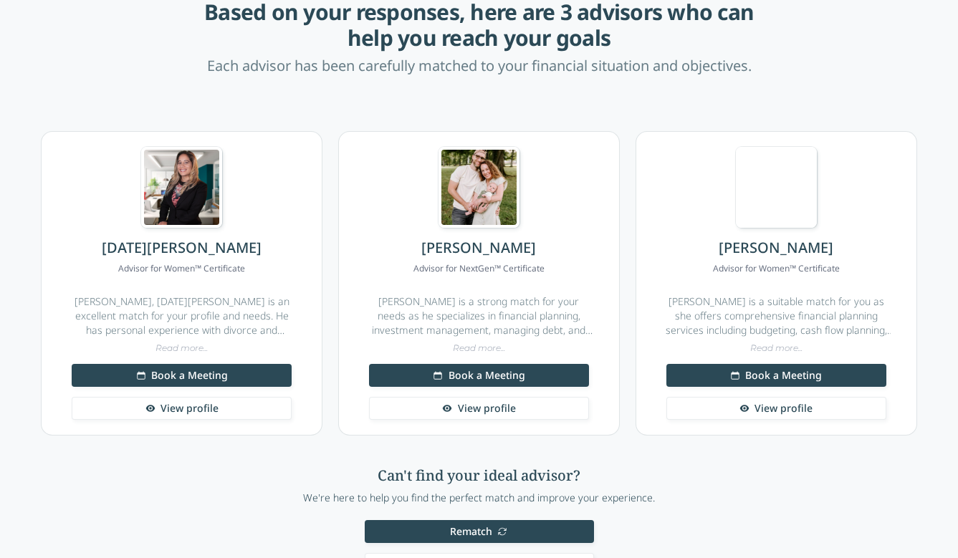
click at [225, 372] on span "Book a Meeting" at bounding box center [189, 375] width 77 height 14
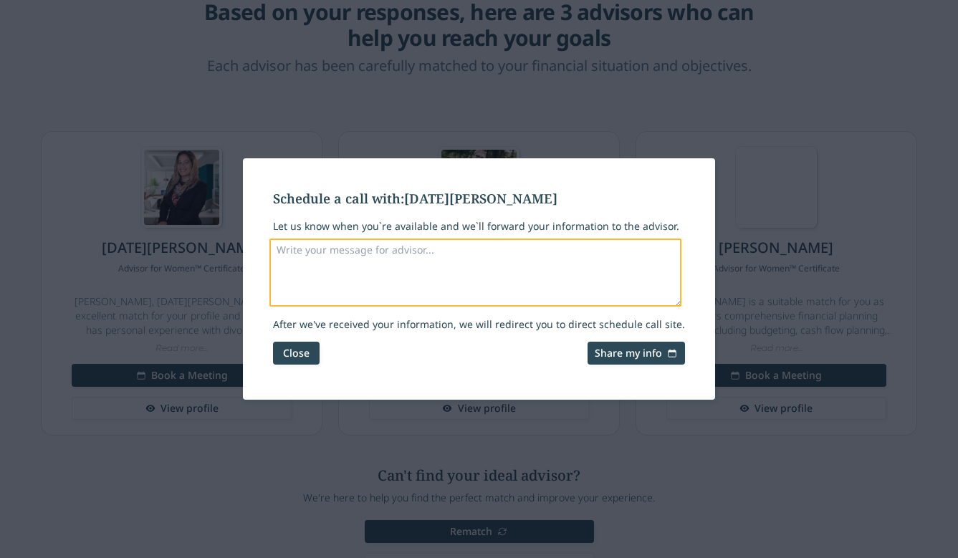
click at [342, 276] on textarea "Let us know when you`re available and we`ll forward your information to the adv…" at bounding box center [475, 272] width 412 height 68
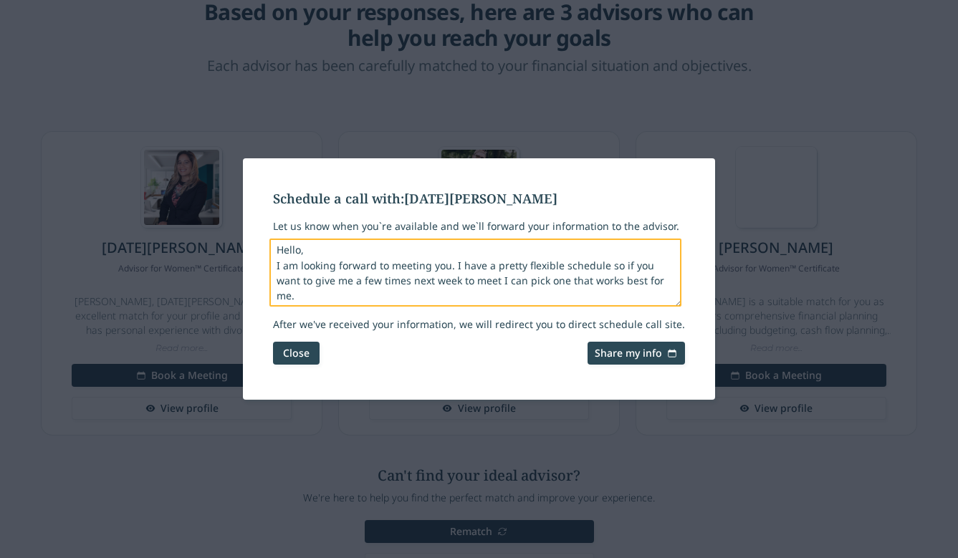
type textarea "Hello, I am looking forward to meeting you. I have a pretty flexible schedule s…"
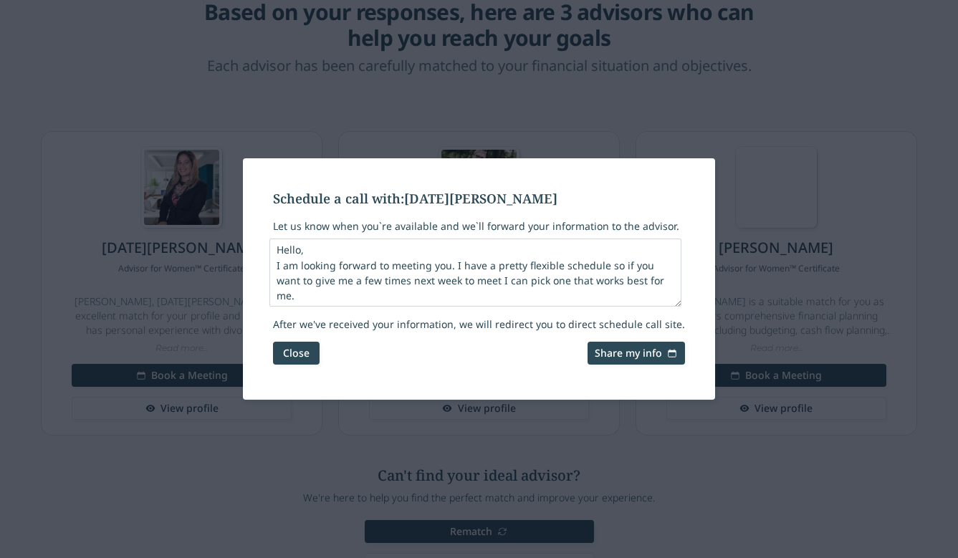
click at [606, 358] on span "Share my info" at bounding box center [627, 353] width 67 height 14
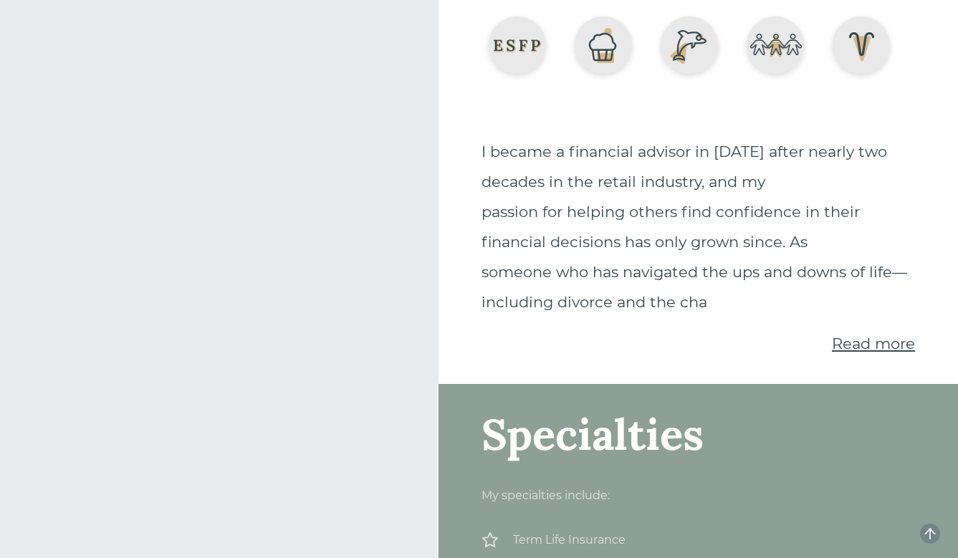
scroll to position [147, 0]
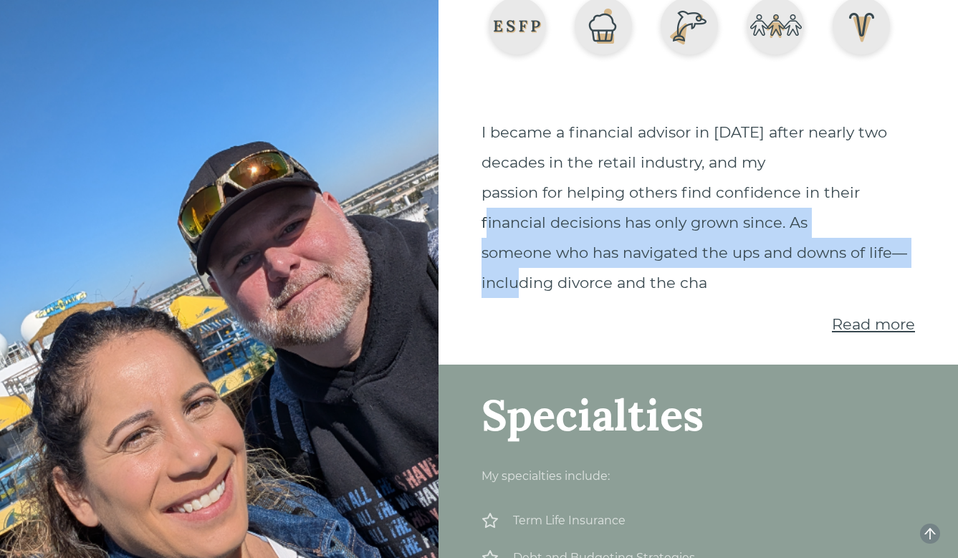
drag, startPoint x: 487, startPoint y: 220, endPoint x: 513, endPoint y: 268, distance: 54.5
click at [513, 268] on p "I became a financial advisor in 2017 after nearly two decades in the retail ind…" at bounding box center [697, 207] width 433 height 180
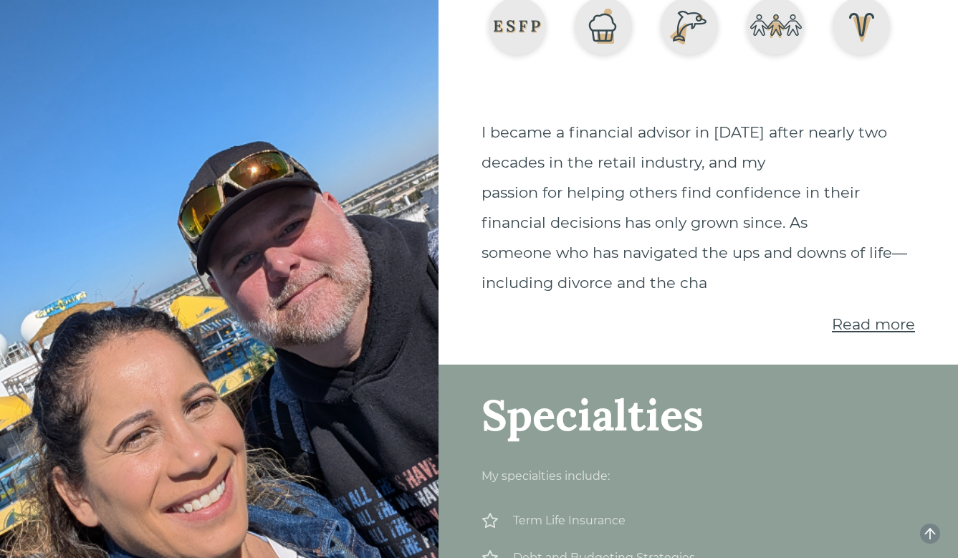
scroll to position [191, 0]
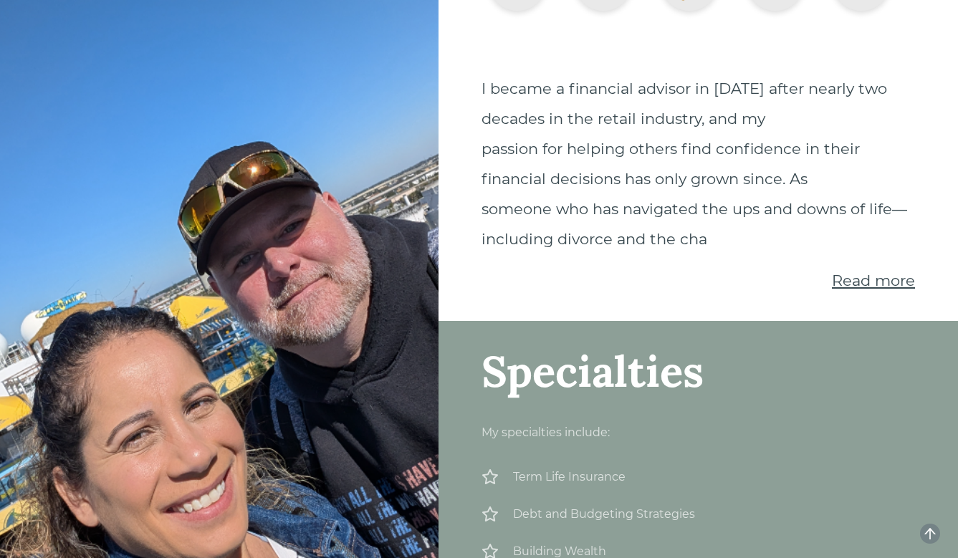
click at [848, 279] on span "Read more" at bounding box center [873, 280] width 83 height 18
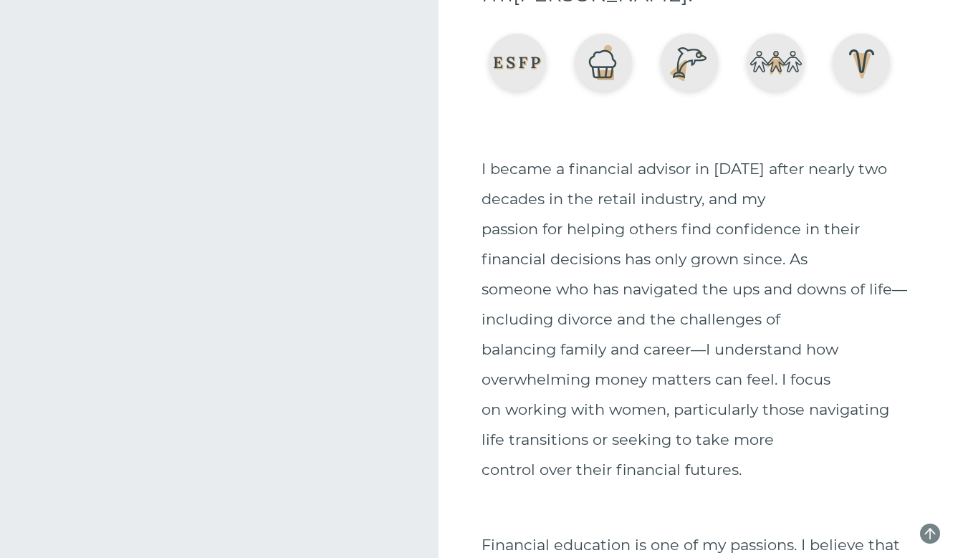
scroll to position [0, 0]
